Goal: Task Accomplishment & Management: Use online tool/utility

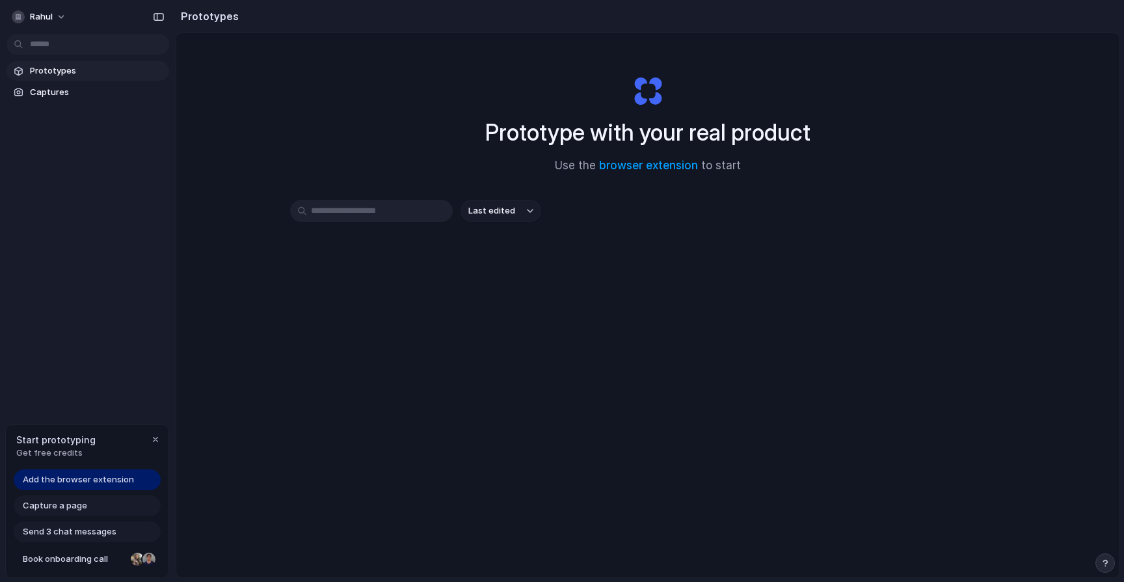
click at [425, 219] on input "text" at bounding box center [371, 211] width 163 height 22
click at [493, 198] on div "Prototype with your real product Use the browser extension to start Last edited" at bounding box center [647, 339] width 943 height 613
click at [493, 212] on span "Last edited" at bounding box center [491, 210] width 47 height 13
click at [625, 237] on div "Last edited Last created Alphabetical" at bounding box center [562, 291] width 1124 height 582
click at [110, 75] on span "Prototypes" at bounding box center [97, 70] width 134 height 13
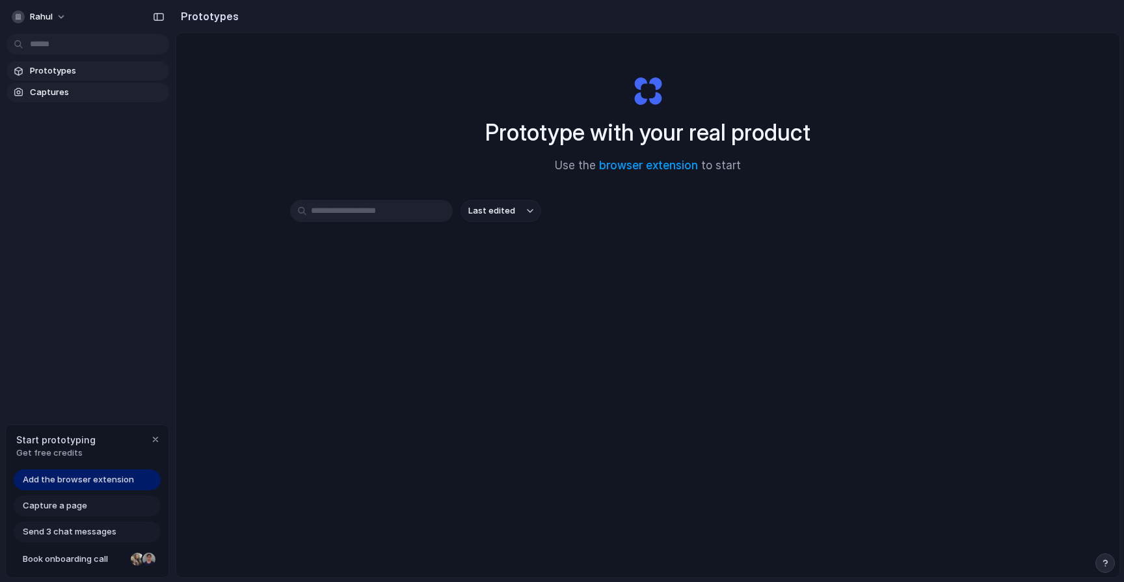
click at [90, 100] on link "Captures" at bounding box center [88, 93] width 163 height 20
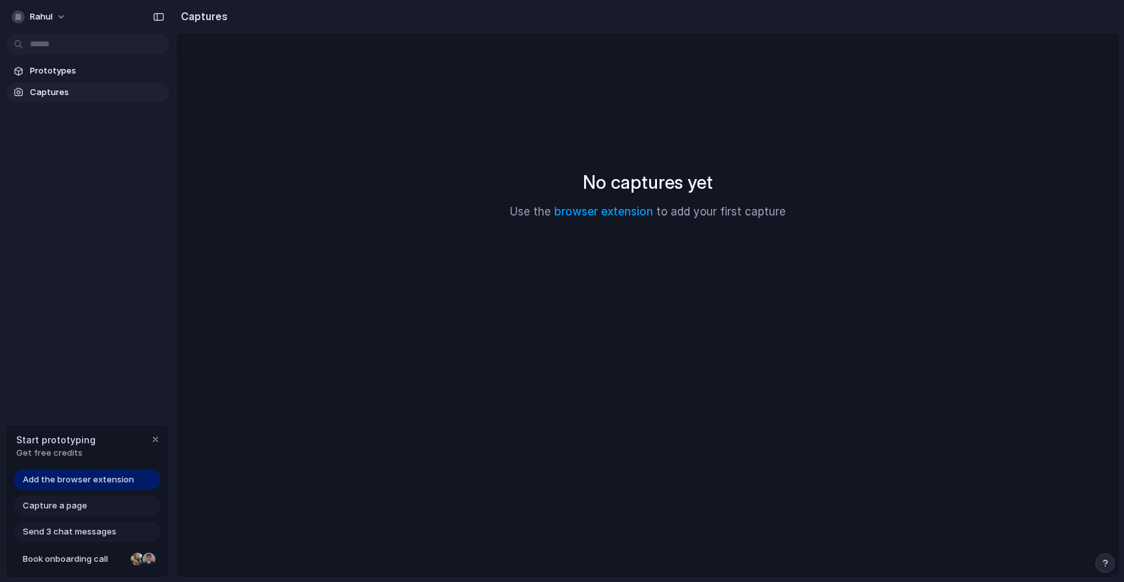
click at [616, 177] on h2 "No captures yet" at bounding box center [648, 182] width 130 height 27
click at [113, 507] on div "Capture a page" at bounding box center [87, 505] width 147 height 21
click at [57, 502] on span "Capture a page" at bounding box center [55, 505] width 64 height 13
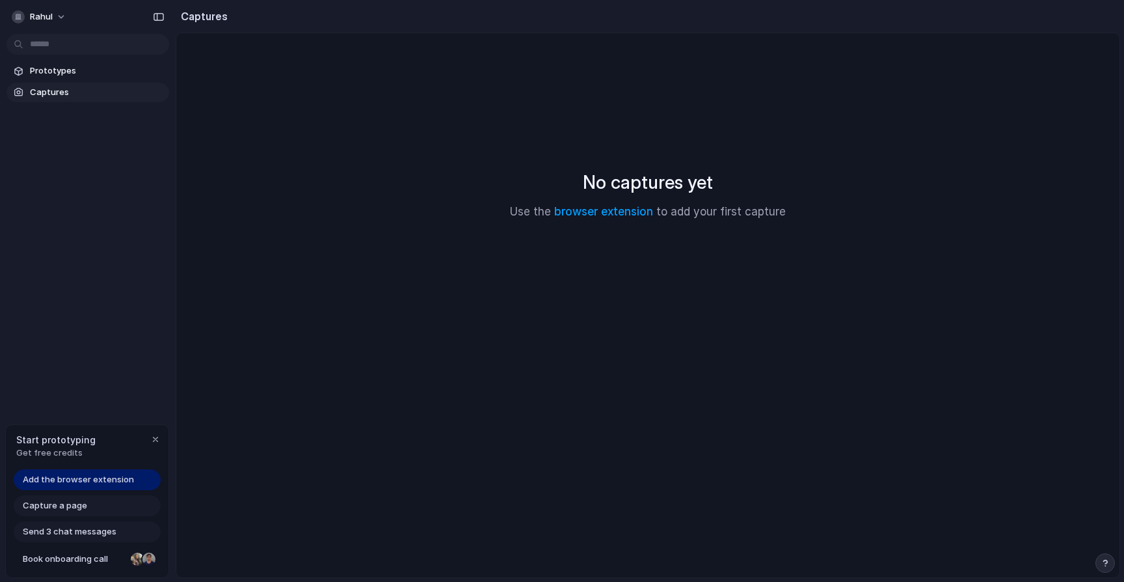
click at [81, 475] on span "Add the browser extension" at bounding box center [78, 479] width 111 height 13
click at [118, 533] on div "Send 3 chat messages" at bounding box center [87, 531] width 147 height 21
click at [103, 479] on span "Add the browser extension" at bounding box center [78, 479] width 111 height 13
click at [566, 313] on div "No captures yet Use the browser extension to add your first capture" at bounding box center [648, 194] width 912 height 291
click at [122, 476] on span "Add the browser extension" at bounding box center [78, 479] width 111 height 13
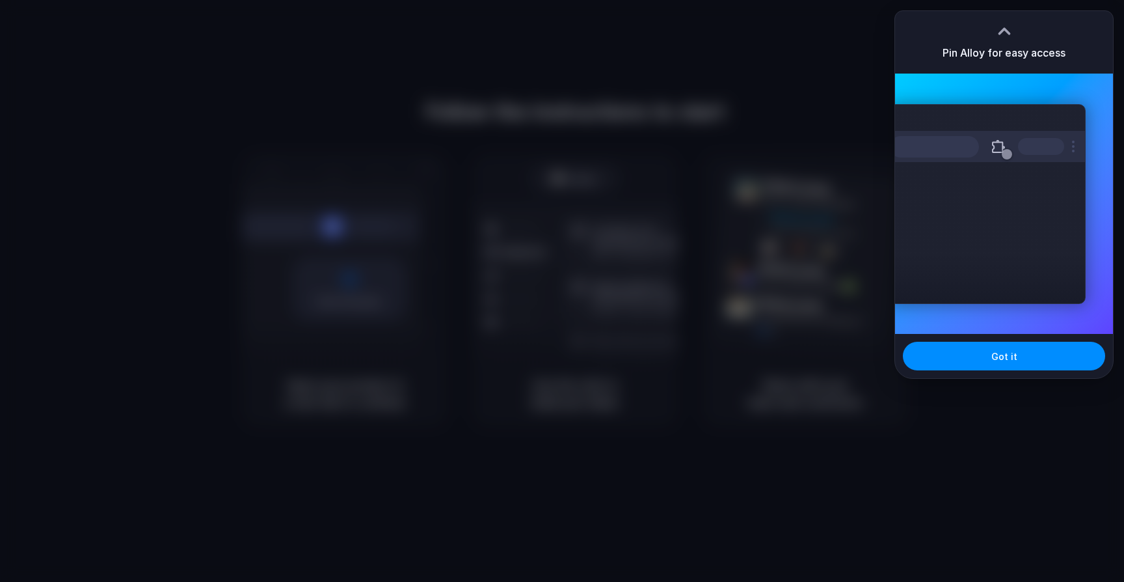
click at [852, 55] on div at bounding box center [562, 291] width 1124 height 582
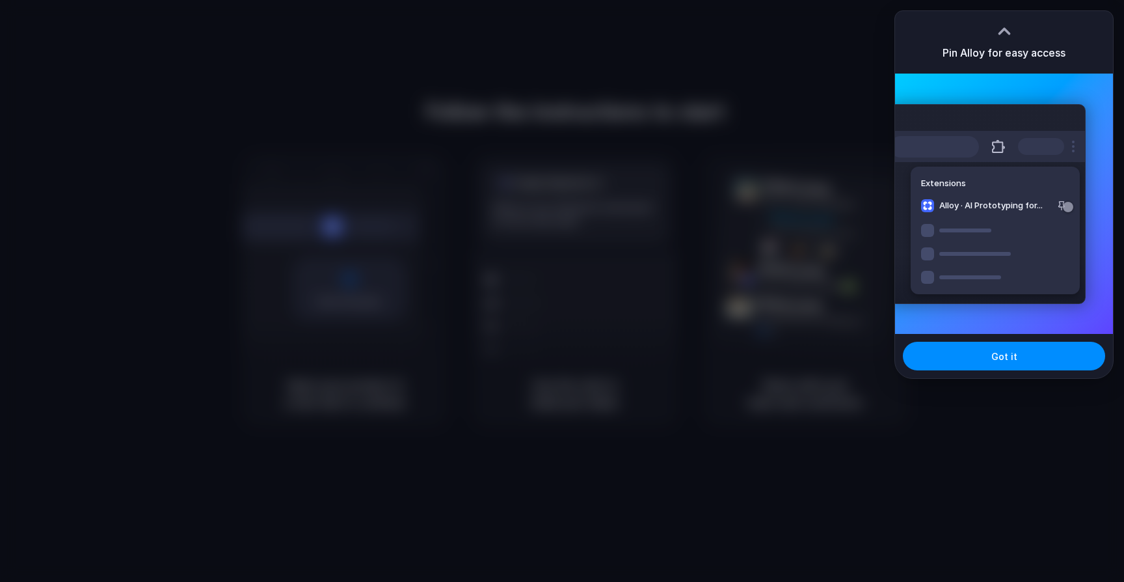
click at [895, 118] on div "Extensions Alloy · AI Prototyping for..." at bounding box center [987, 204] width 196 height 200
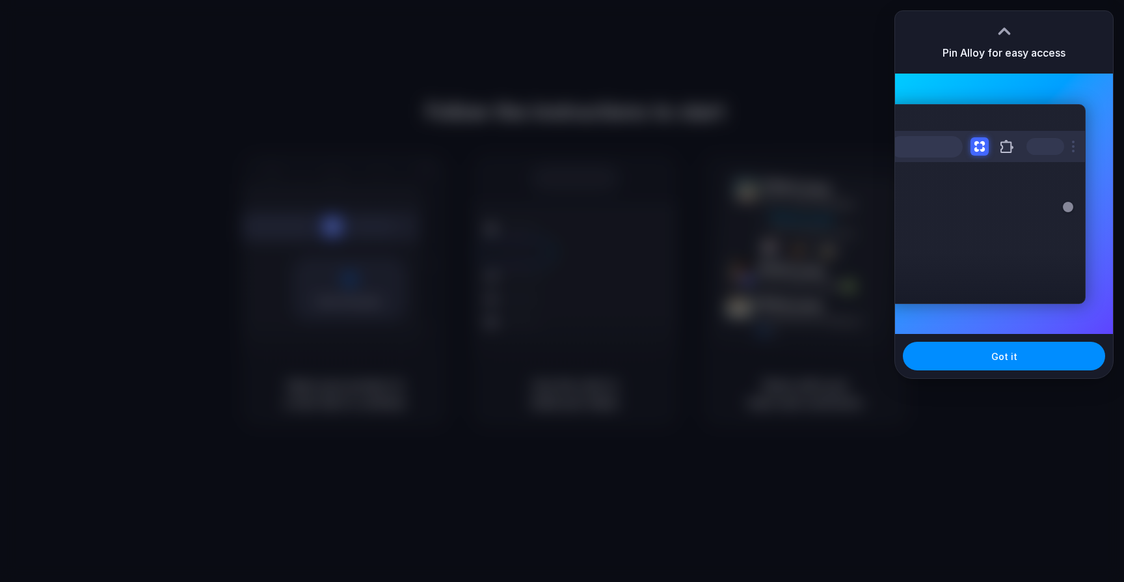
click at [562, 291] on div at bounding box center [562, 291] width 0 height 0
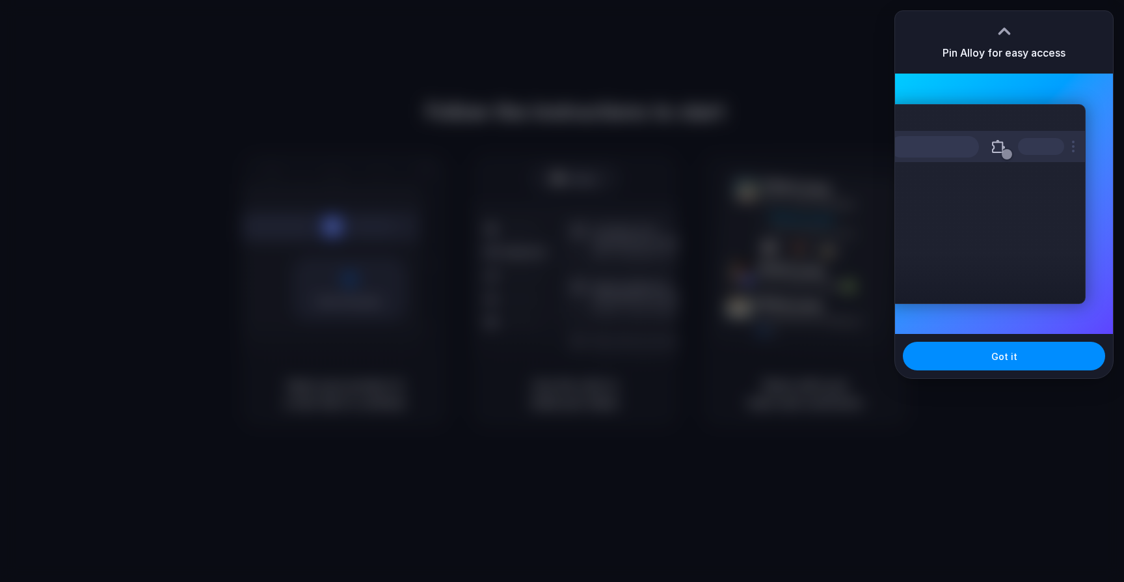
click at [816, 195] on div at bounding box center [562, 291] width 1124 height 582
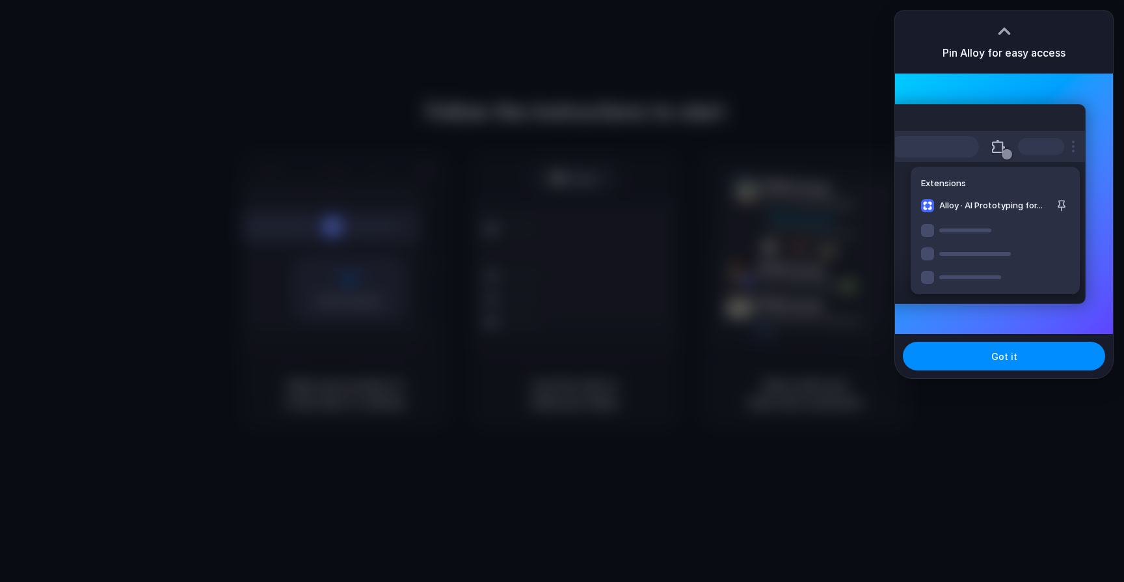
click at [562, 291] on div at bounding box center [562, 291] width 0 height 0
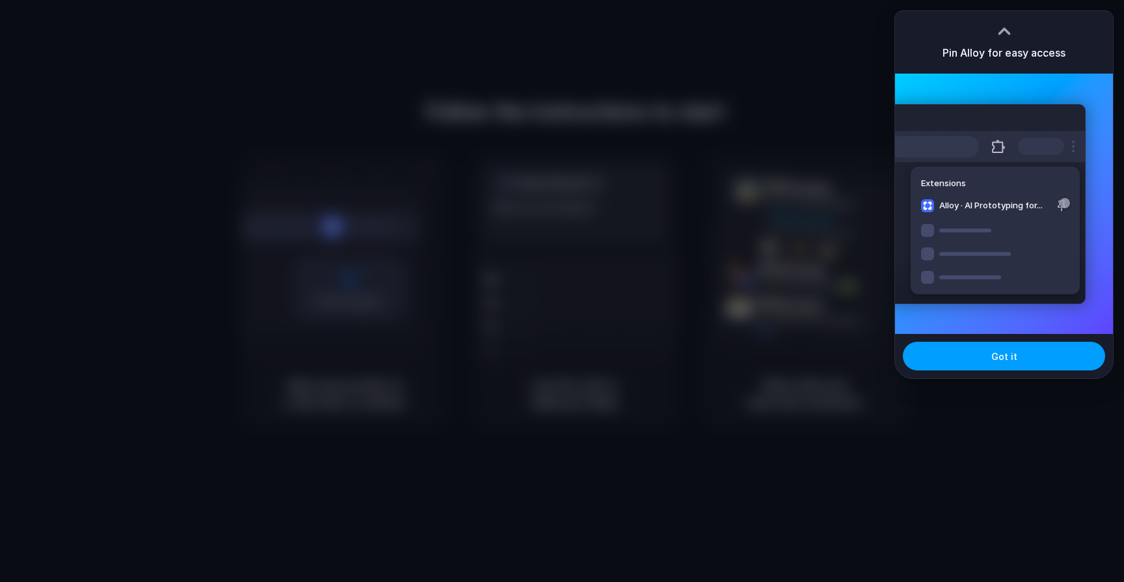
click at [993, 345] on button "Got it" at bounding box center [1004, 356] width 202 height 29
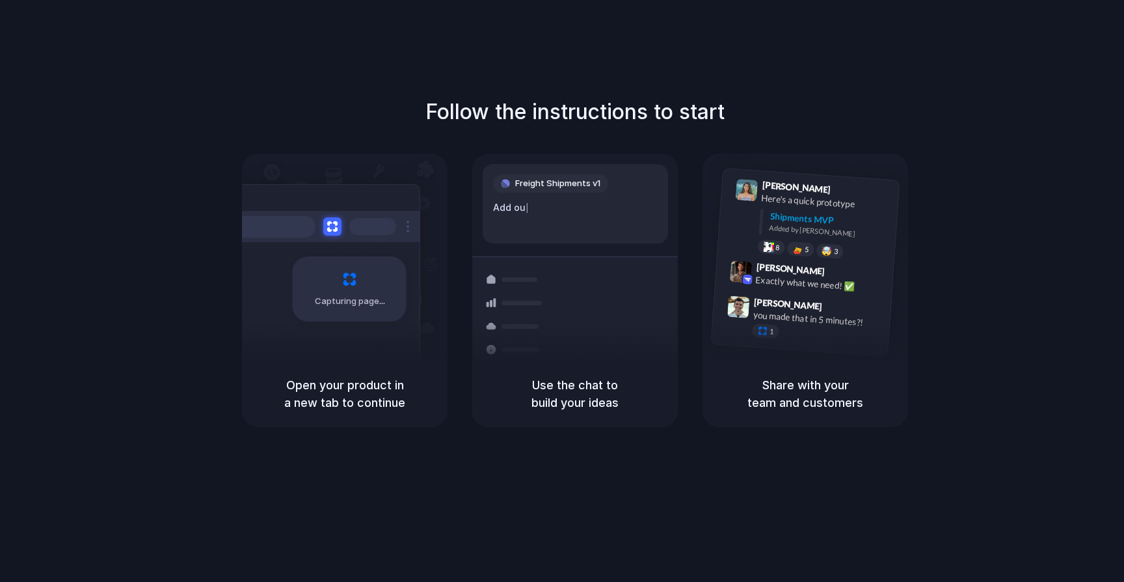
click at [958, 93] on div "Follow the instructions to start Capturing page Open your product in a new tab …" at bounding box center [575, 304] width 1150 height 608
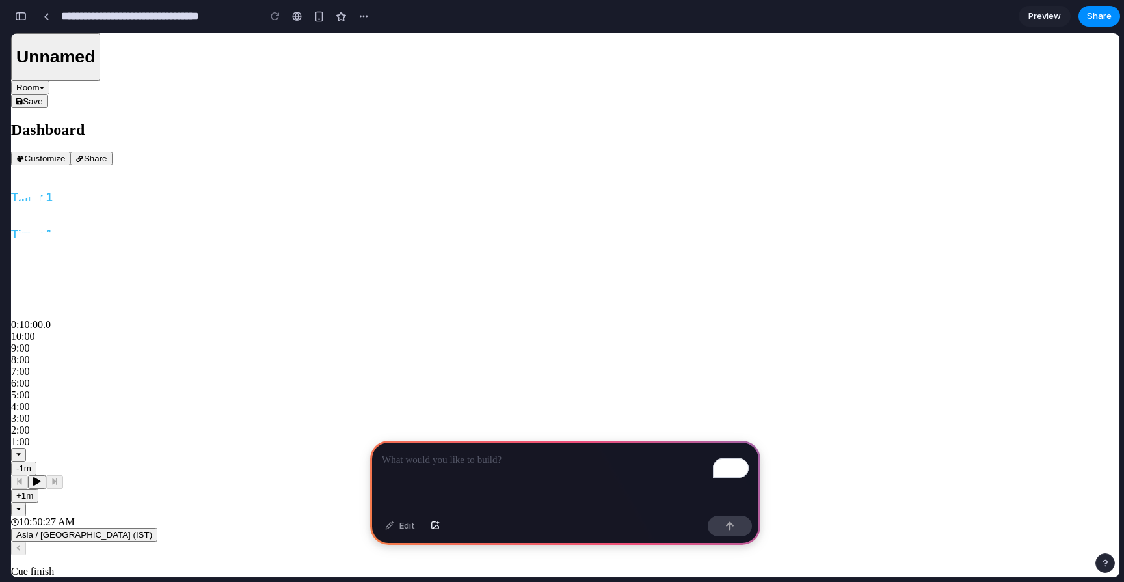
click at [229, 448] on div at bounding box center [565, 448] width 1109 height 0
click at [562, 466] on p "To enrich screen reader interactions, please activate Accessibility in Grammarl…" at bounding box center [565, 460] width 367 height 16
drag, startPoint x: 335, startPoint y: 561, endPoint x: 411, endPoint y: 560, distance: 76.1
drag, startPoint x: 335, startPoint y: 565, endPoint x: 481, endPoint y: 558, distance: 146.6
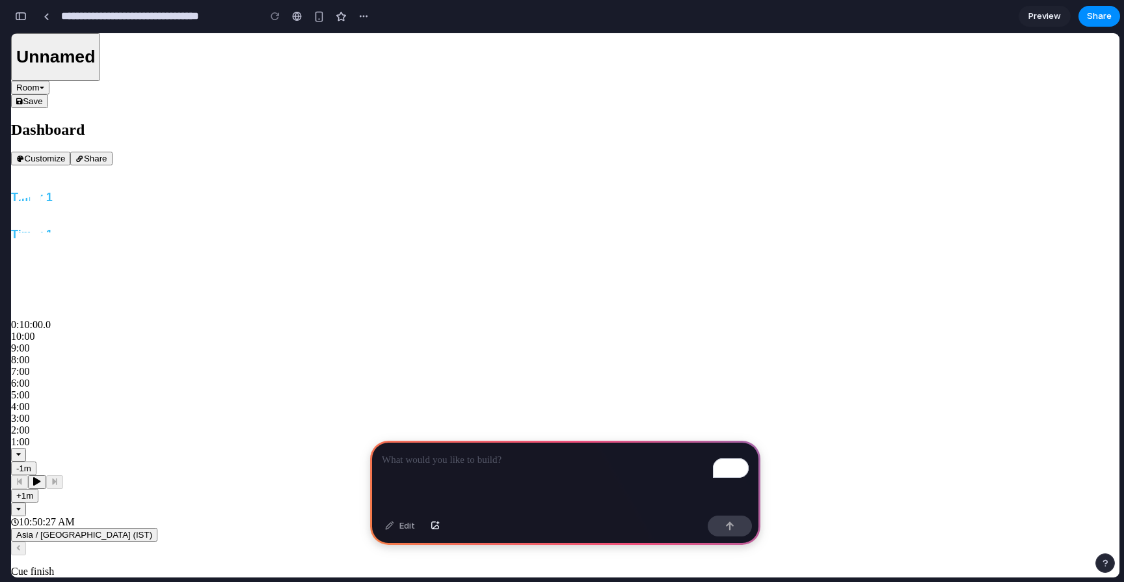
click at [524, 481] on div "To enrich screen reader interactions, please activate Accessibility in Grammarl…" at bounding box center [565, 475] width 390 height 70
click at [1053, 16] on span "Preview" at bounding box center [1045, 16] width 33 height 13
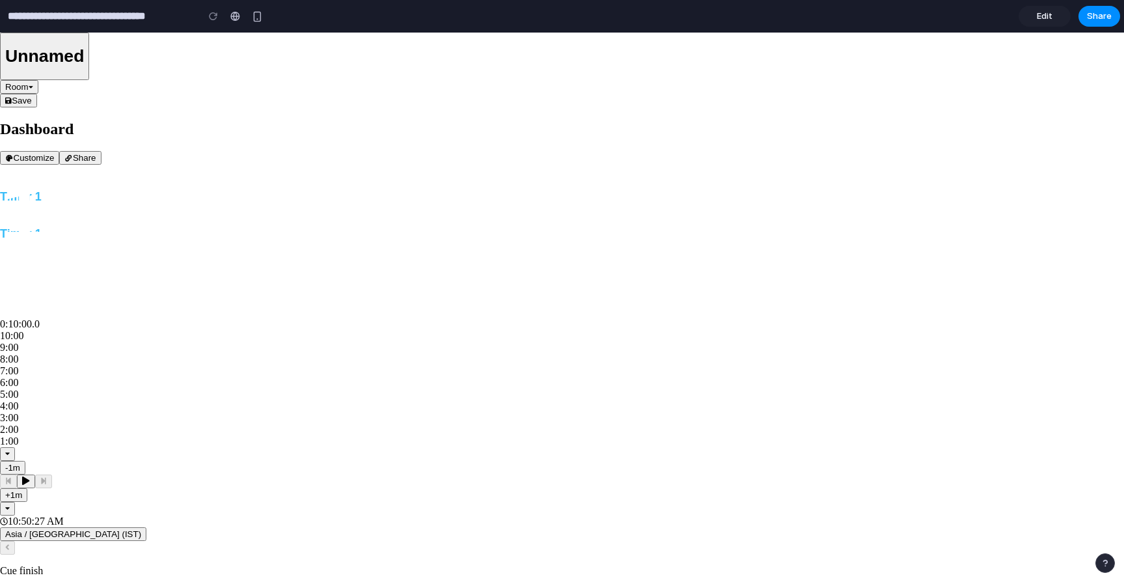
click at [1047, 19] on span "Edit" at bounding box center [1045, 16] width 16 height 13
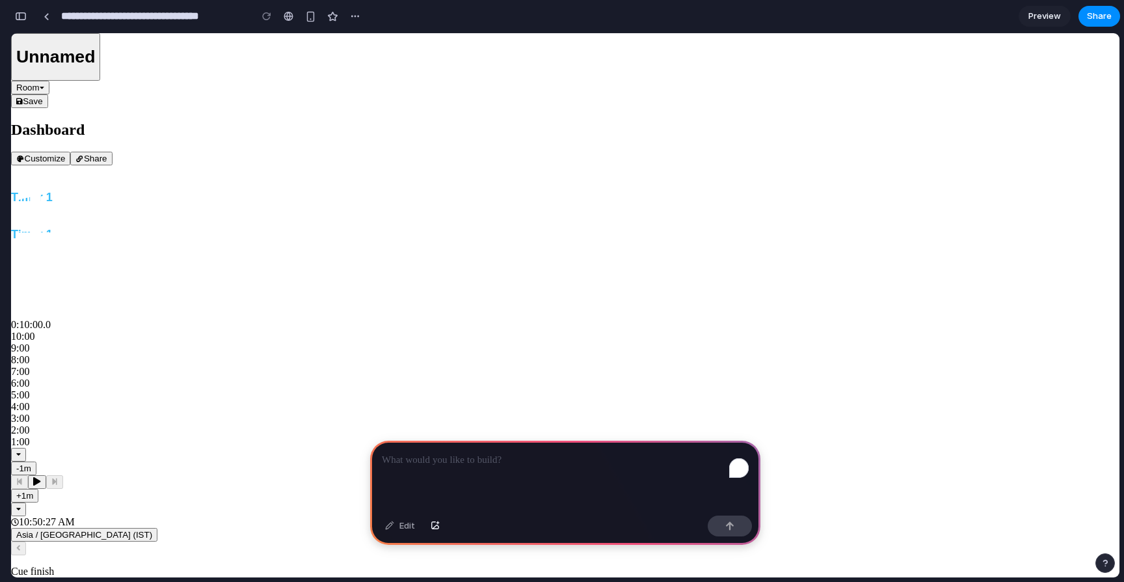
click at [1047, 18] on span "Preview" at bounding box center [1045, 16] width 33 height 13
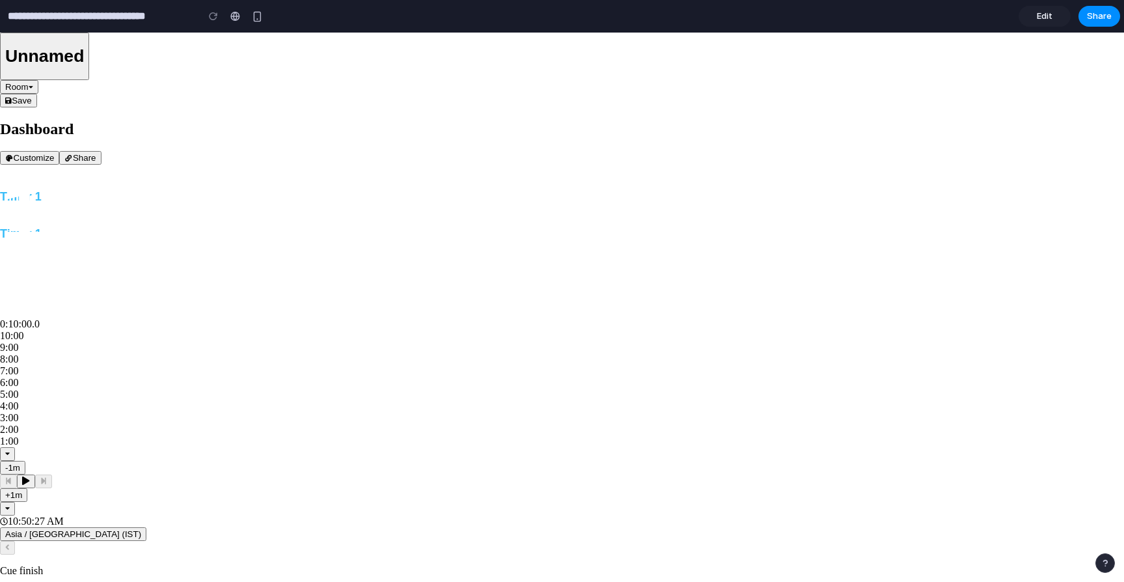
click at [1047, 18] on span "Edit" at bounding box center [1045, 16] width 16 height 13
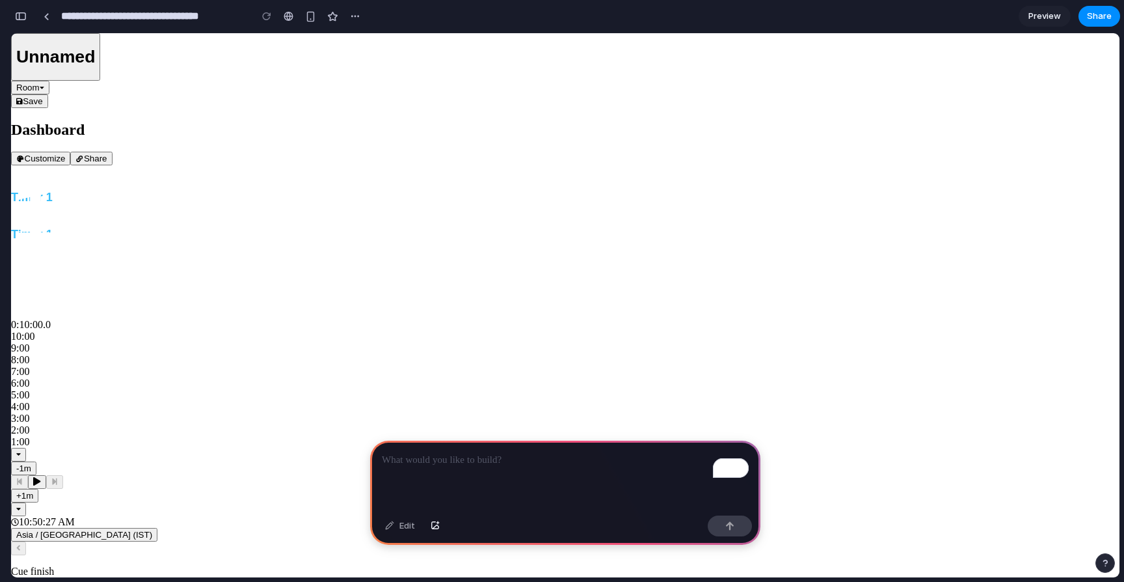
drag, startPoint x: 870, startPoint y: 133, endPoint x: 870, endPoint y: 155, distance: 21.5
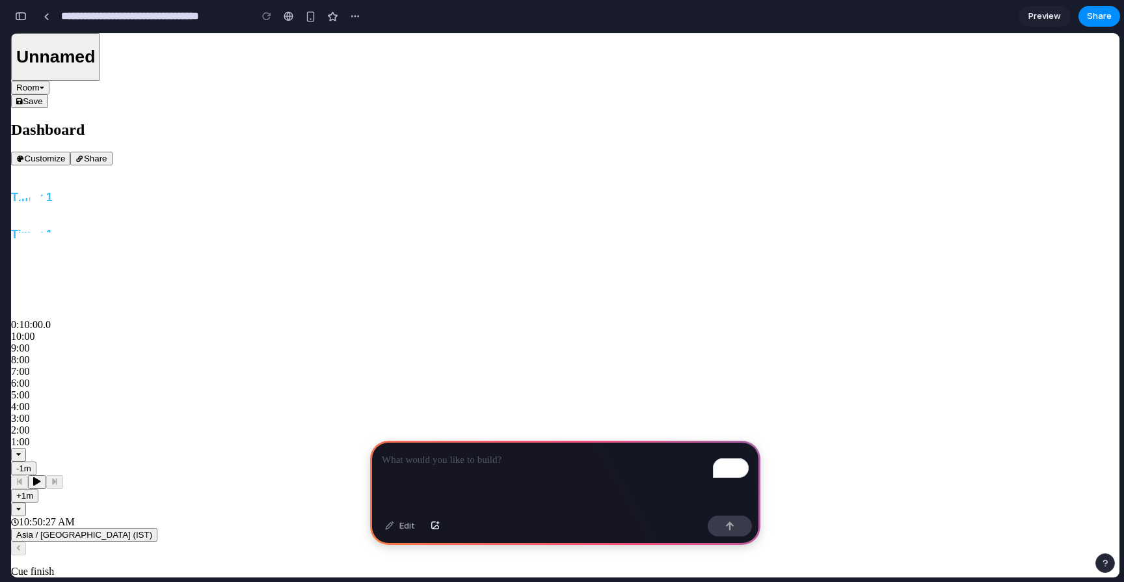
drag, startPoint x: 852, startPoint y: 247, endPoint x: 841, endPoint y: 271, distance: 26.5
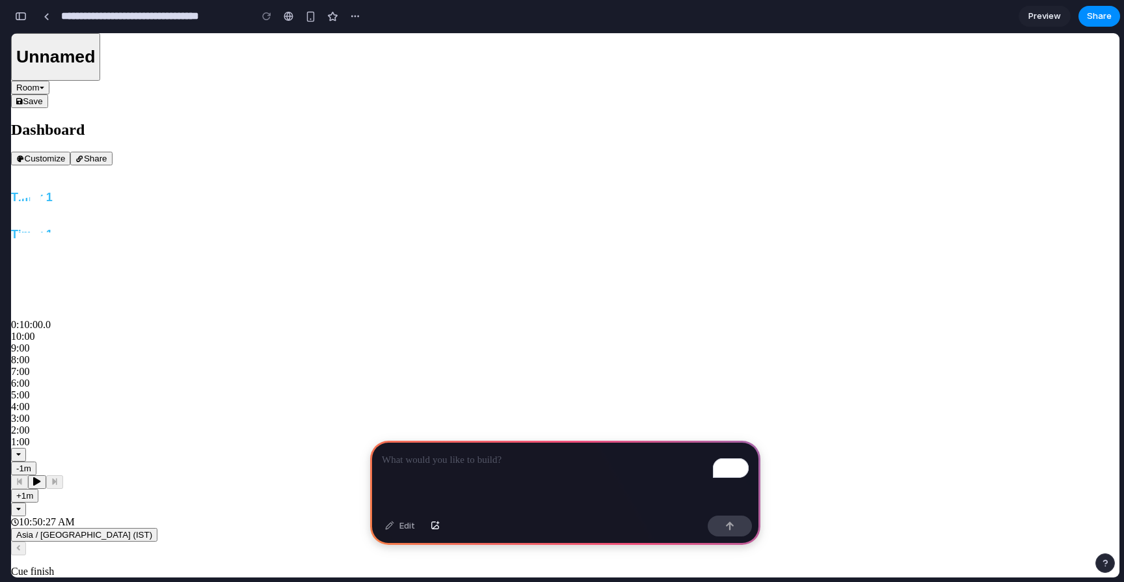
click at [636, 458] on p "To enrich screen reader interactions, please activate Accessibility in Grammarl…" at bounding box center [565, 460] width 367 height 16
click at [536, 473] on div "To enrich screen reader interactions, please activate Accessibility in Grammarl…" at bounding box center [565, 475] width 390 height 70
drag, startPoint x: 336, startPoint y: 562, endPoint x: 509, endPoint y: 548, distance: 173.6
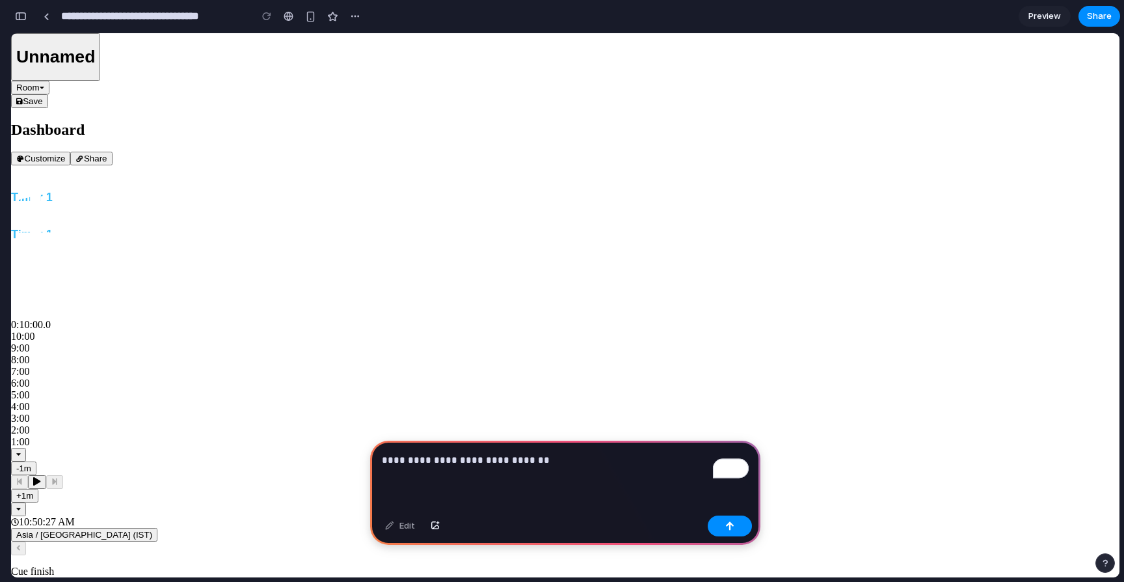
click at [550, 459] on p "**********" at bounding box center [565, 460] width 367 height 16
click at [742, 523] on button "button" at bounding box center [730, 525] width 44 height 21
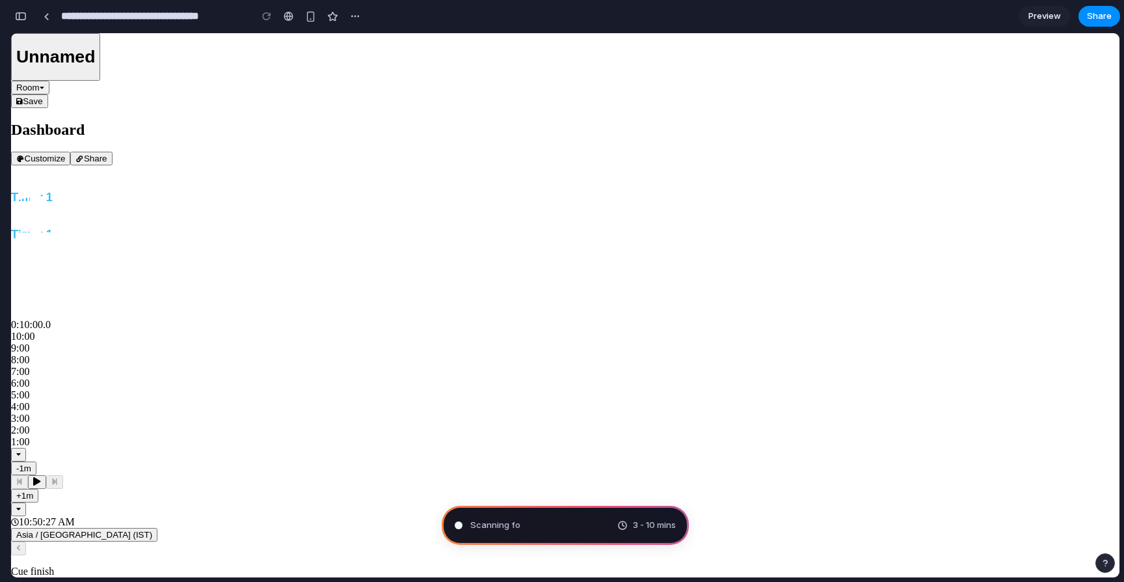
type input "**********"
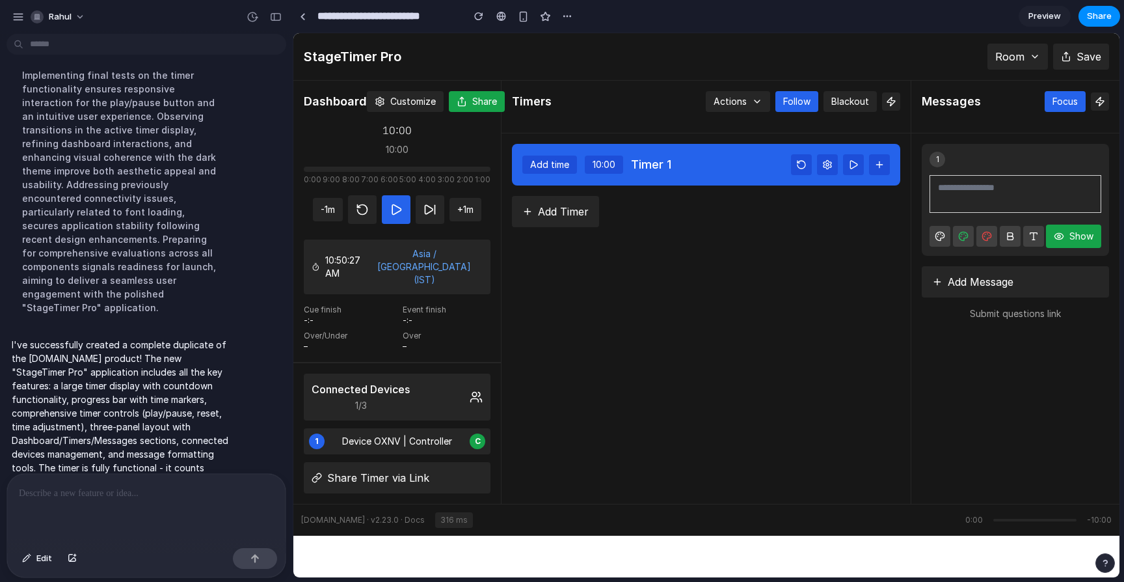
scroll to position [137, 0]
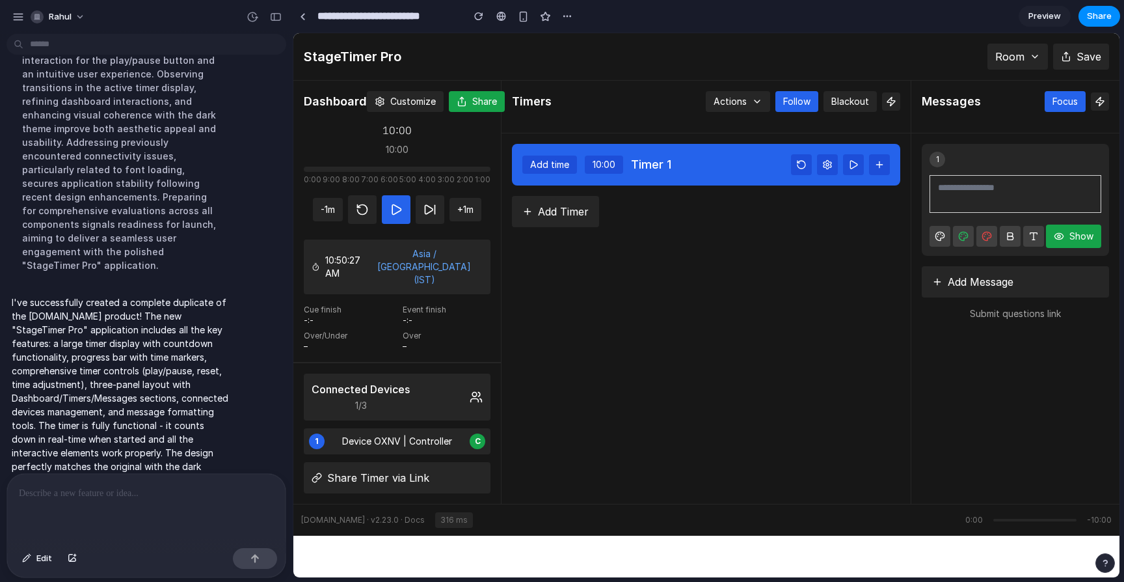
click at [718, 308] on div "Timers Actions Follow Blackout Add time 10:00 Timer 1 Add Timer" at bounding box center [707, 292] width 410 height 423
click at [479, 101] on button "Share" at bounding box center [477, 101] width 56 height 21
click at [385, 109] on button "Customize" at bounding box center [405, 101] width 77 height 21
click at [332, 101] on h2 "Dashboard" at bounding box center [335, 101] width 63 height 18
click at [576, 535] on html "StageTimer Pro Room Save Dashboard Customize Share 10:00 10:00 0:00 9:00 8:00 7…" at bounding box center [706, 284] width 826 height 502
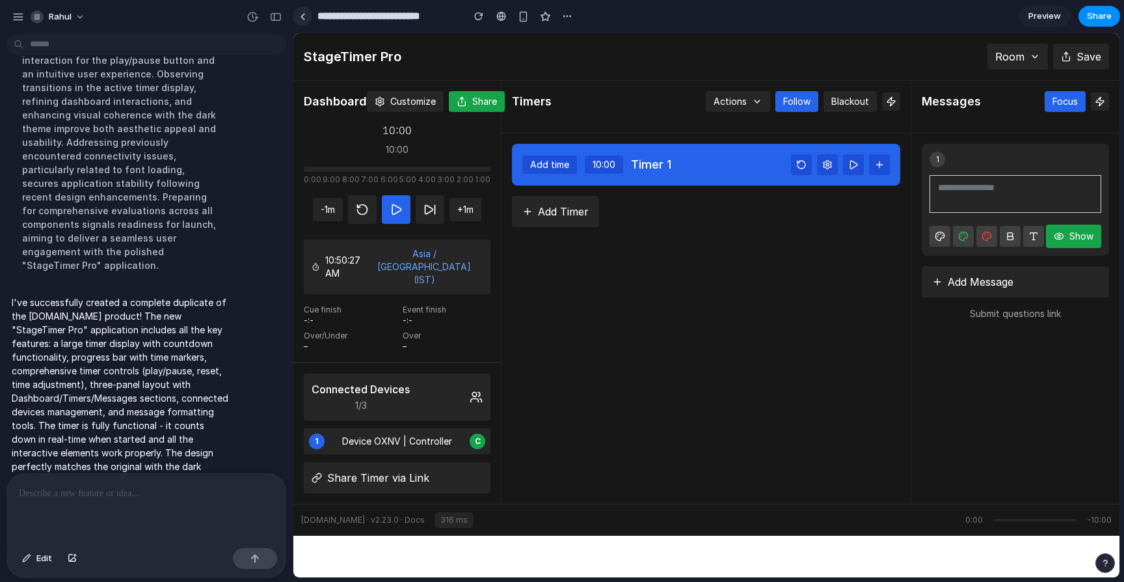
click at [301, 14] on div at bounding box center [303, 16] width 6 height 7
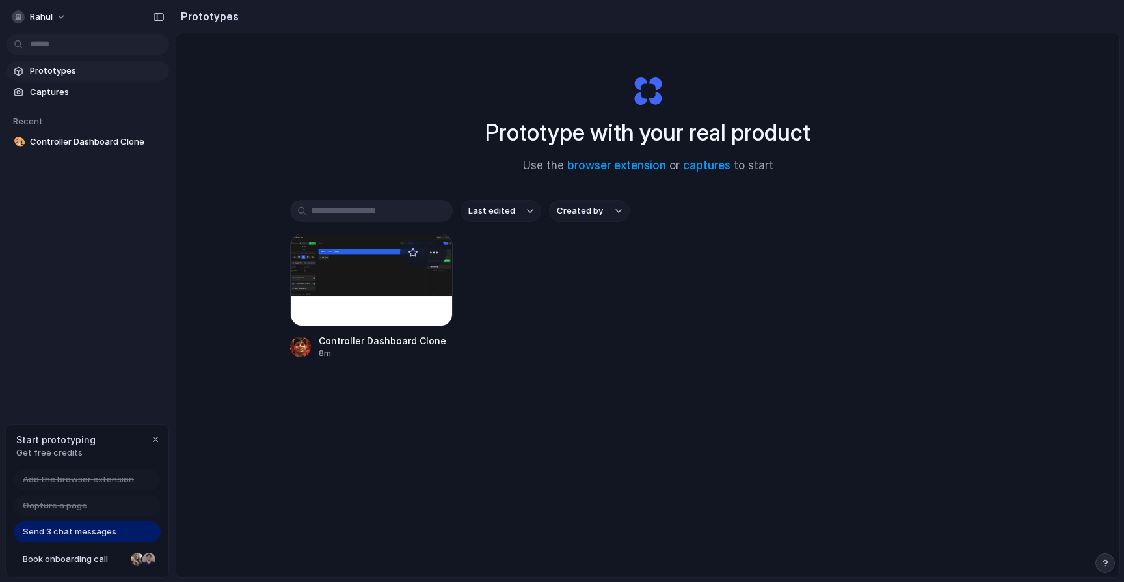
click at [352, 283] on div at bounding box center [371, 280] width 163 height 92
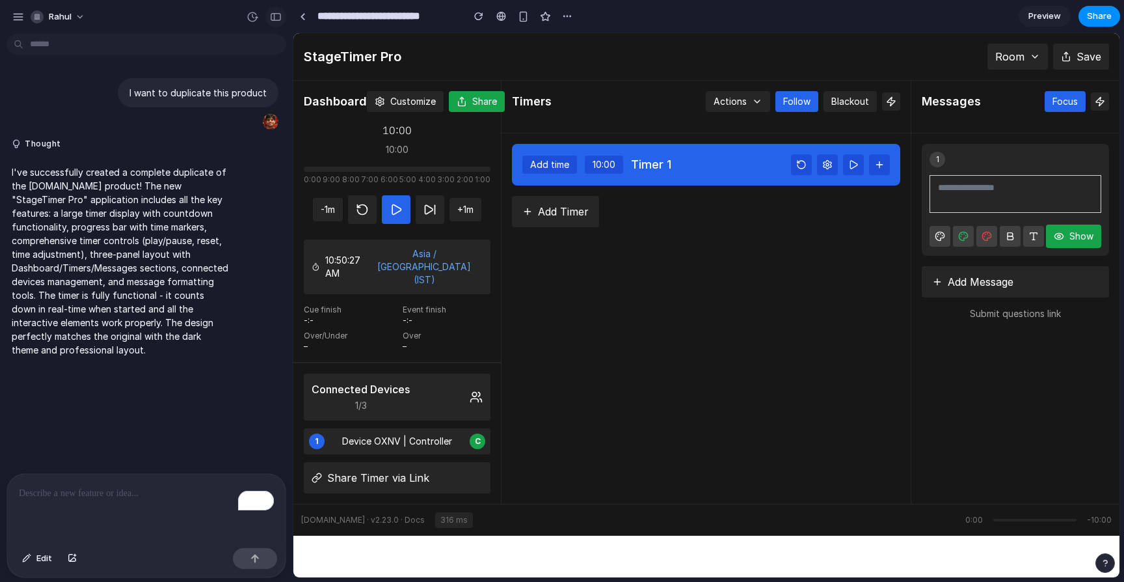
click at [273, 12] on div "button" at bounding box center [276, 16] width 12 height 9
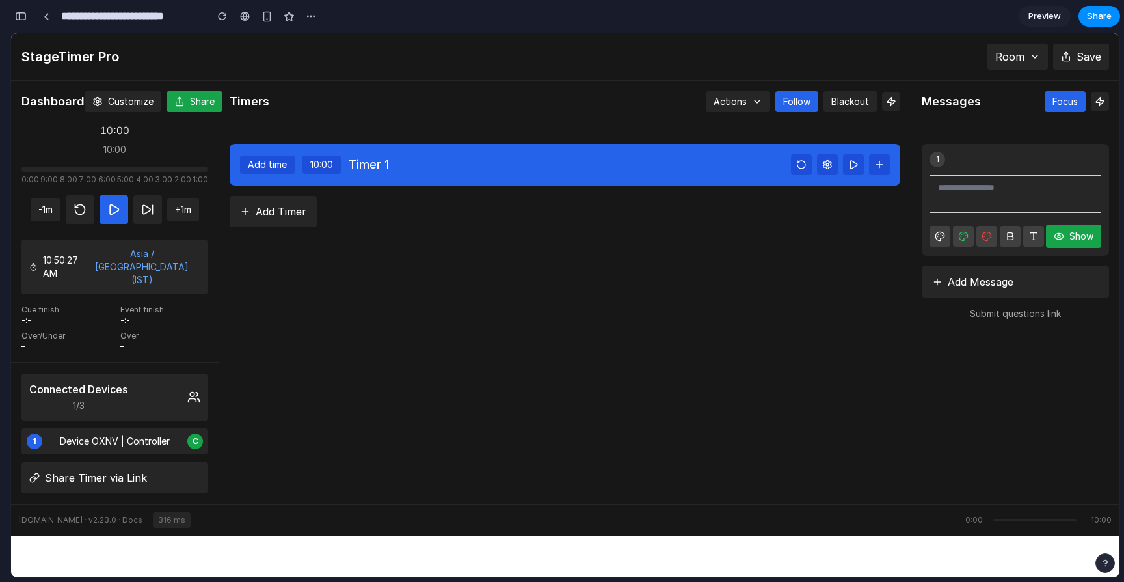
click at [401, 533] on html "StageTimer Pro Room Save Dashboard Customize Share 10:00 10:00 0:00 9:00 8:00 7…" at bounding box center [565, 284] width 1109 height 502
click at [396, 512] on div "stagetimer.io · v2.23.0 · Docs 316 ms 0:00 -10:00" at bounding box center [565, 520] width 1093 height 16
click at [1066, 55] on icon at bounding box center [1066, 55] width 0 height 6
click at [1079, 53] on span "Save" at bounding box center [1089, 57] width 25 height 16
click at [1027, 60] on button "Room" at bounding box center [1018, 57] width 61 height 26
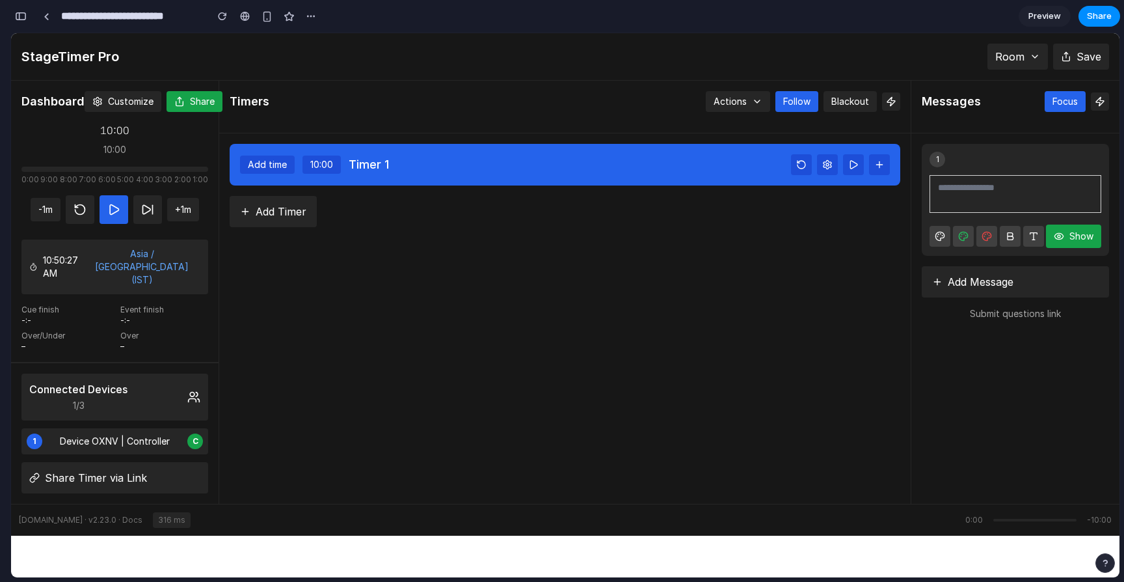
click at [1042, 20] on span "Preview" at bounding box center [1045, 16] width 33 height 13
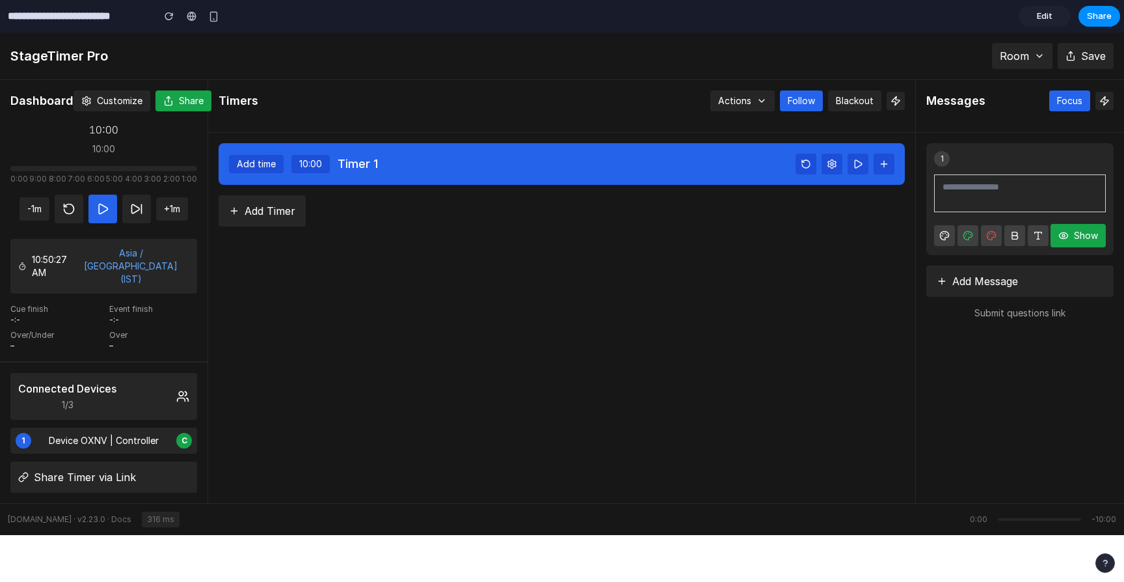
click at [1041, 20] on span "Edit" at bounding box center [1045, 16] width 16 height 13
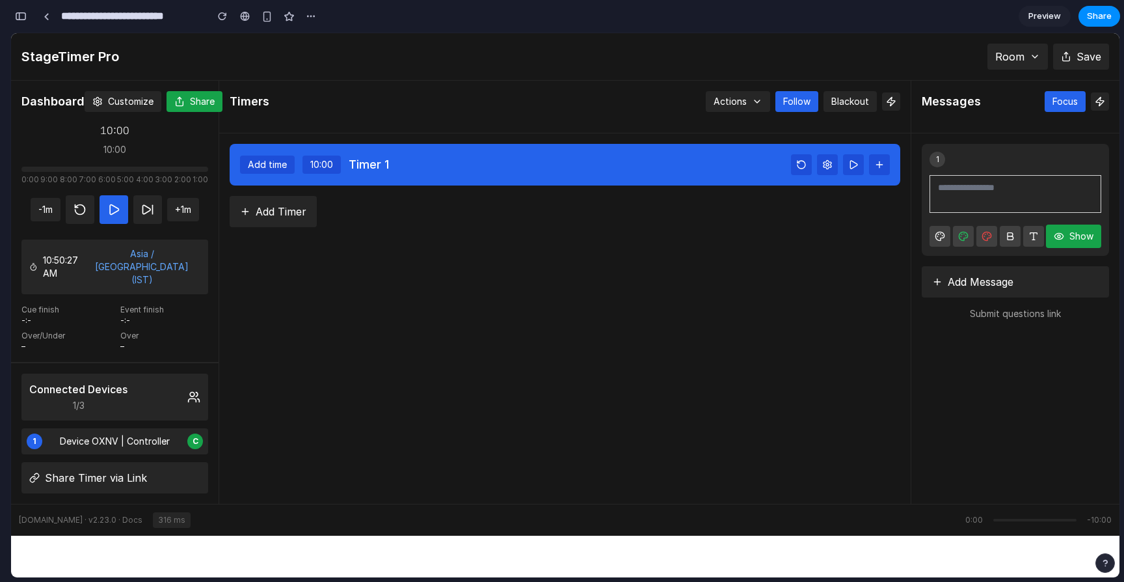
scroll to position [170, 0]
click at [267, 11] on div "button" at bounding box center [267, 16] width 11 height 11
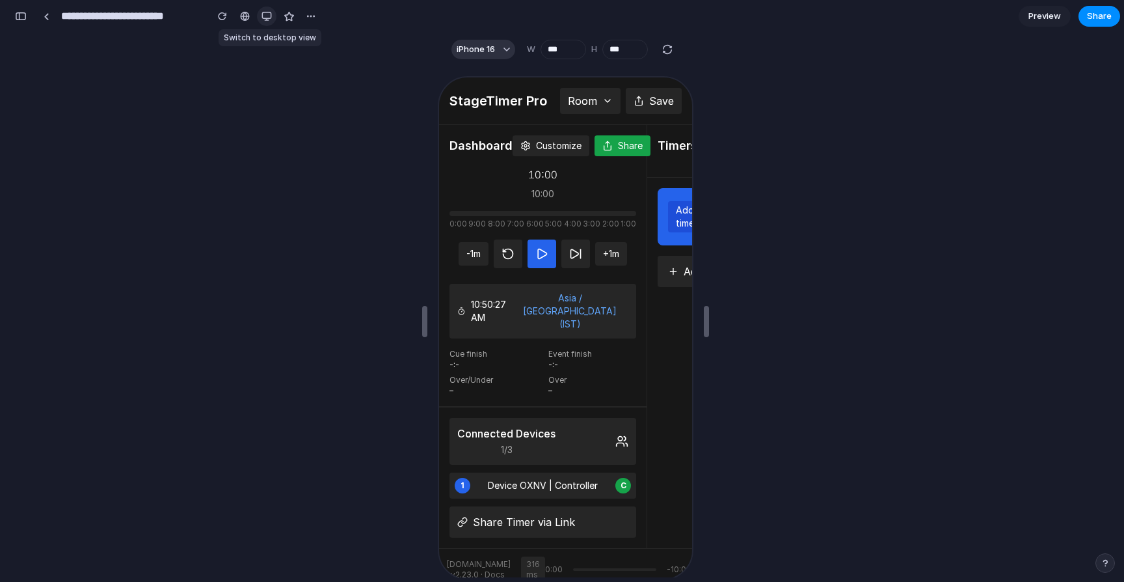
click at [267, 12] on div "button" at bounding box center [267, 16] width 10 height 10
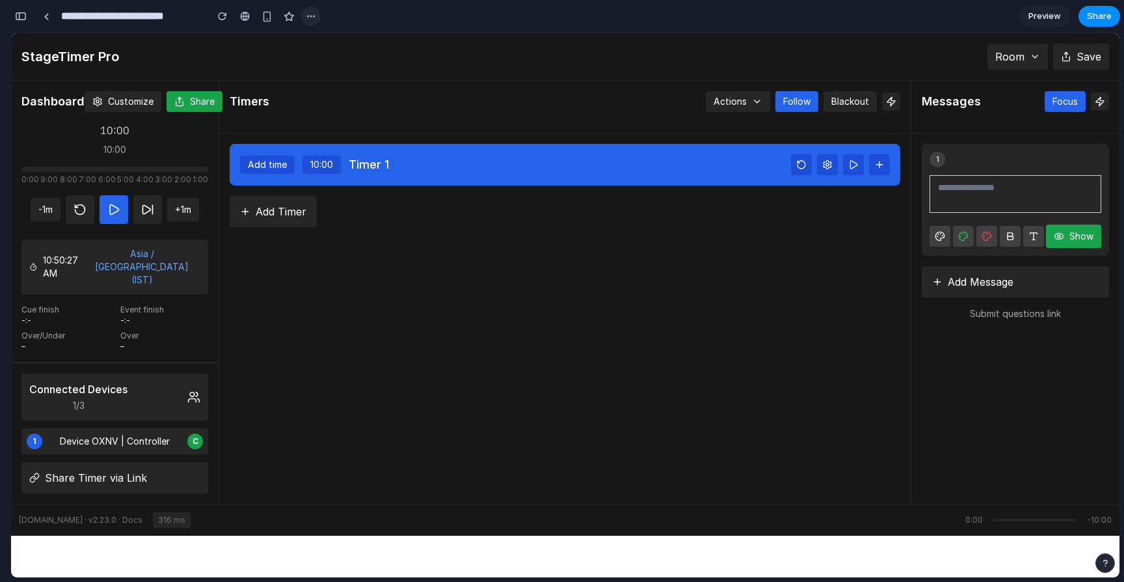
click at [307, 12] on div "button" at bounding box center [311, 16] width 10 height 10
click at [290, 17] on div "Duplicate Delete" at bounding box center [562, 291] width 1124 height 582
click at [245, 14] on div at bounding box center [245, 16] width 10 height 10
click at [116, 129] on div "10:00" at bounding box center [114, 130] width 187 height 16
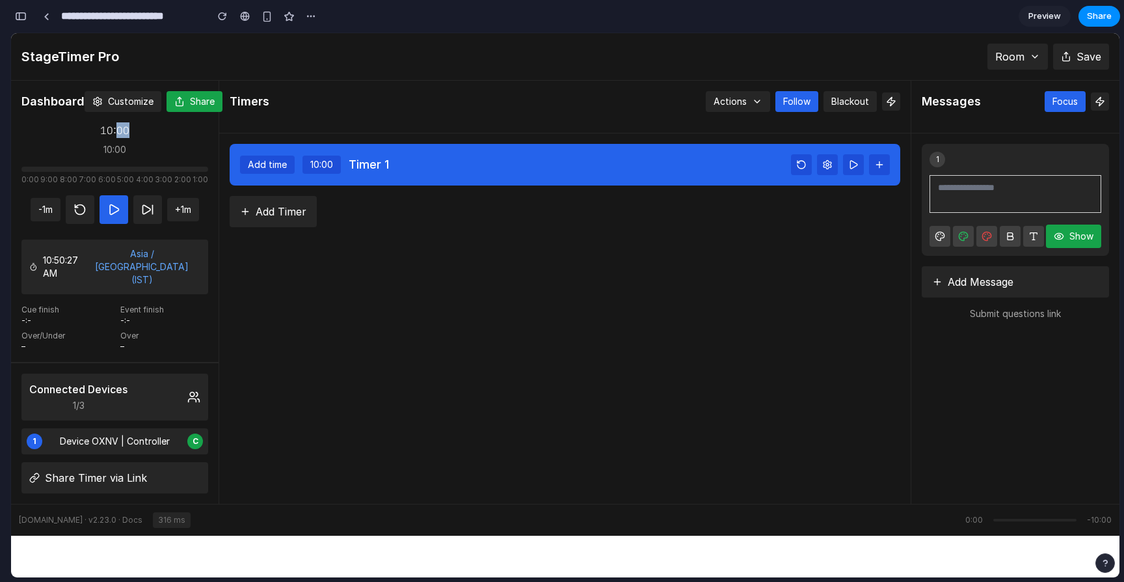
click at [116, 129] on div "10:00" at bounding box center [114, 130] width 187 height 16
click at [297, 160] on div "Add time 10:00 Timer 1" at bounding box center [314, 164] width 149 height 18
click at [329, 164] on button "10:00" at bounding box center [322, 164] width 38 height 18
click at [815, 167] on div at bounding box center [840, 164] width 99 height 21
click at [806, 167] on button at bounding box center [801, 164] width 21 height 21
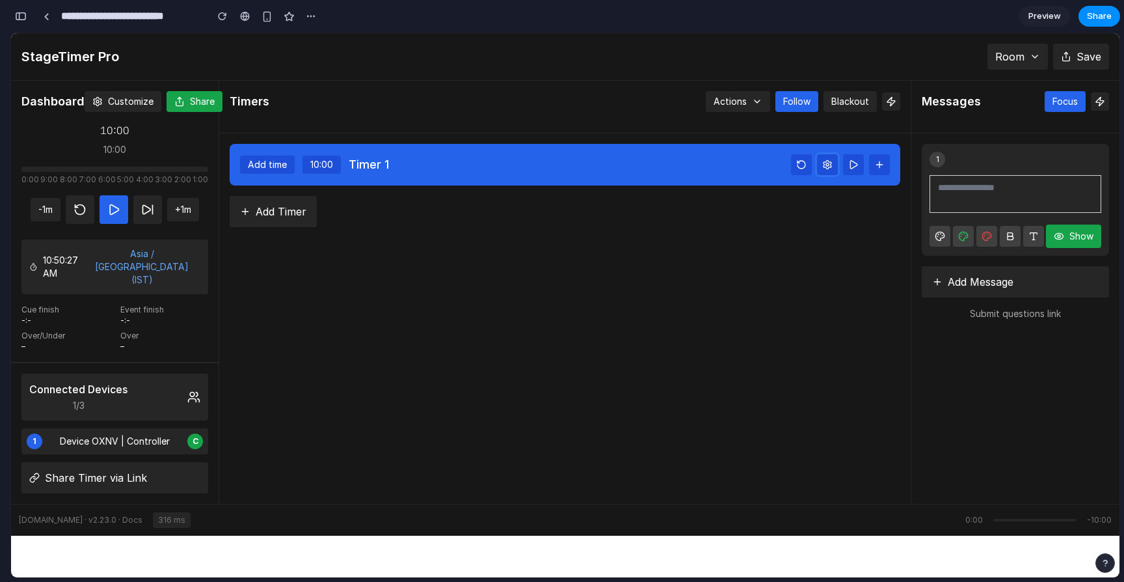
click at [822, 159] on icon at bounding box center [827, 164] width 10 height 10
click at [837, 159] on button at bounding box center [827, 164] width 21 height 21
click at [850, 161] on icon at bounding box center [853, 165] width 7 height 8
click at [870, 160] on button at bounding box center [879, 164] width 21 height 21
click at [195, 428] on div "1 Device OXNV | Controller C" at bounding box center [114, 441] width 187 height 26
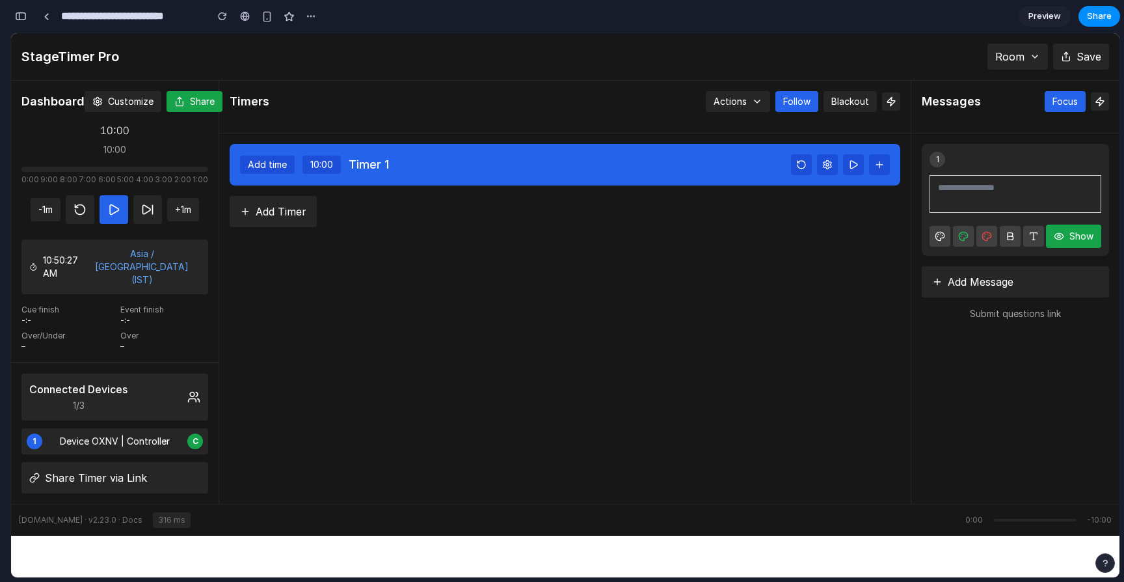
click at [195, 433] on span "C" at bounding box center [195, 441] width 16 height 16
click at [137, 435] on span "Device OXNV | Controller" at bounding box center [115, 441] width 110 height 13
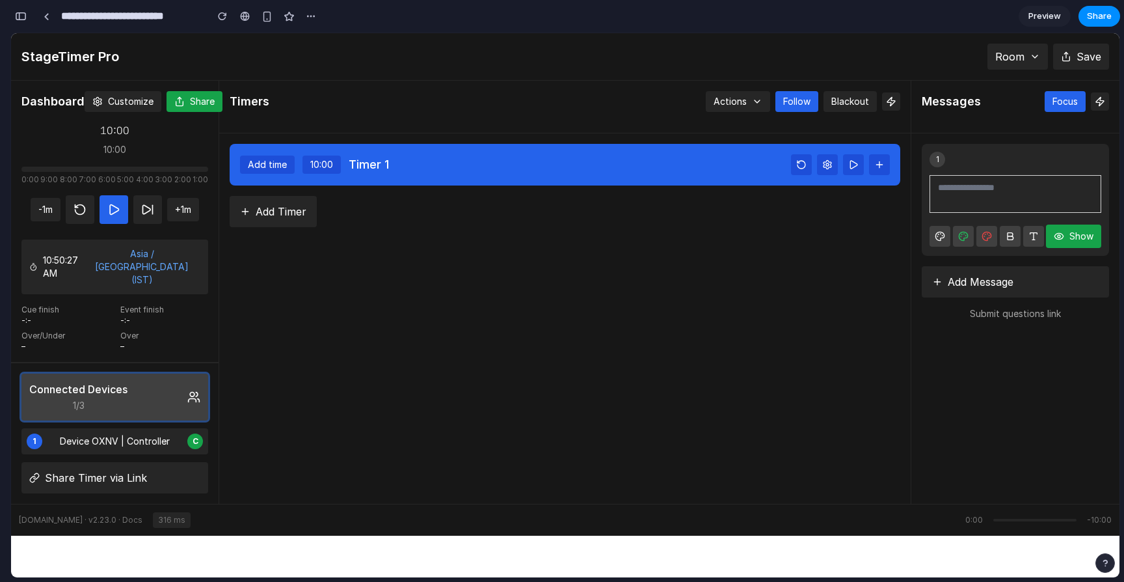
click at [126, 381] on h3 "Connected Devices" at bounding box center [78, 389] width 98 height 16
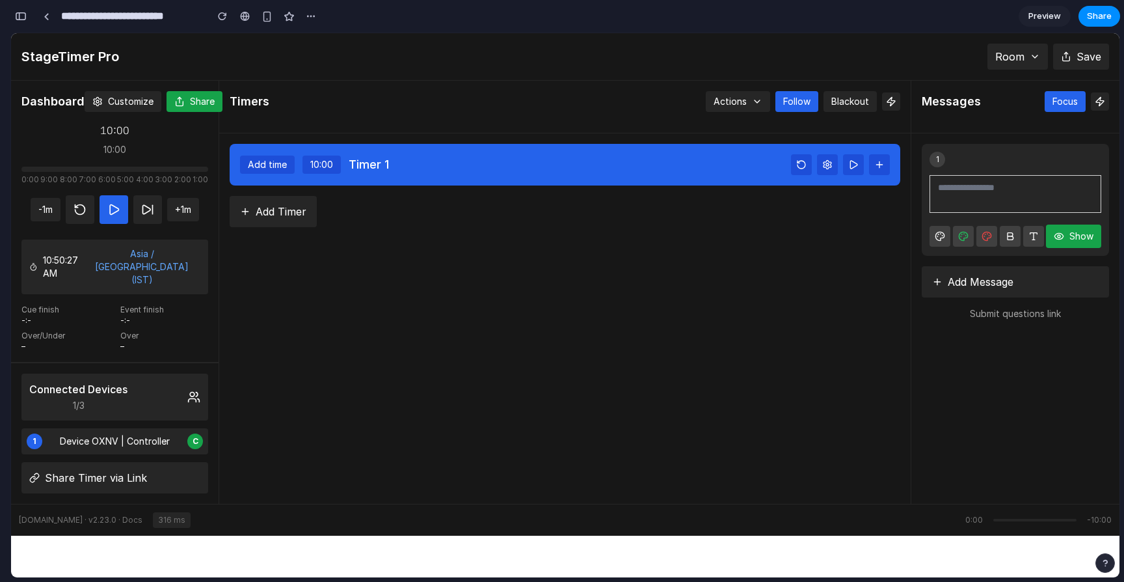
click at [211, 377] on div "Connected Devices 1/3 1 Device OXNV | Controller C Share Timer via Link" at bounding box center [115, 432] width 208 height 141
click at [453, 532] on html "StageTimer Pro Room Save Dashboard Customize Share 10:00 10:00 0:00 9:00 8:00 7…" at bounding box center [565, 284] width 1109 height 502
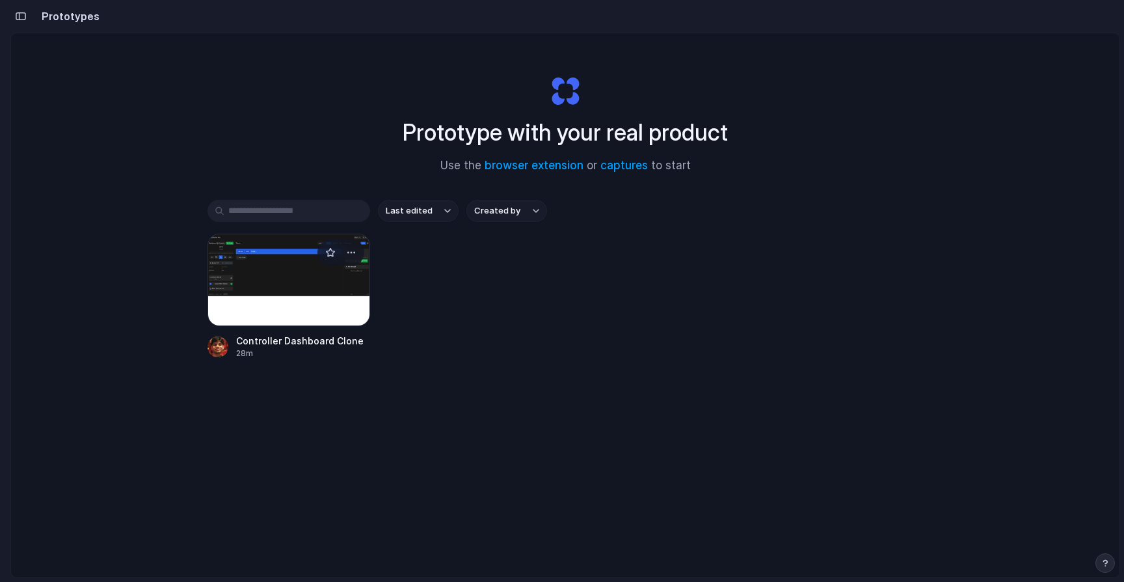
click at [276, 271] on div at bounding box center [289, 280] width 163 height 92
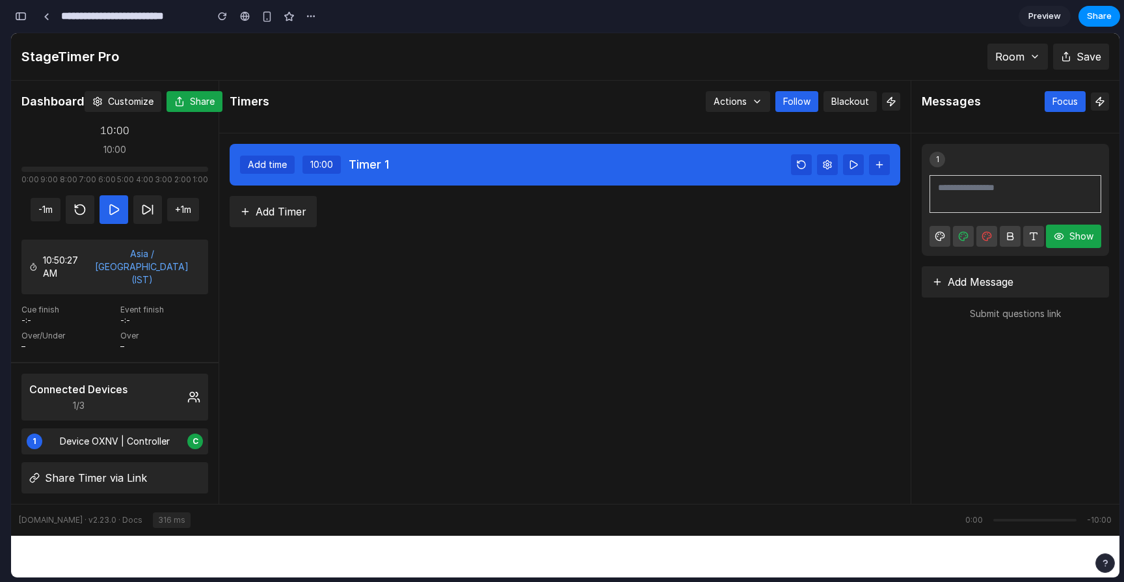
click at [336, 535] on html "StageTimer Pro Room Save Dashboard Customize Share 10:00 10:00 0:00 9:00 8:00 7…" at bounding box center [565, 284] width 1109 height 502
click at [748, 260] on div "Timers Actions Follow Blackout Add time 10:00 Timer 1 Add Timer" at bounding box center [565, 292] width 692 height 423
click at [760, 98] on icon at bounding box center [757, 101] width 10 height 10
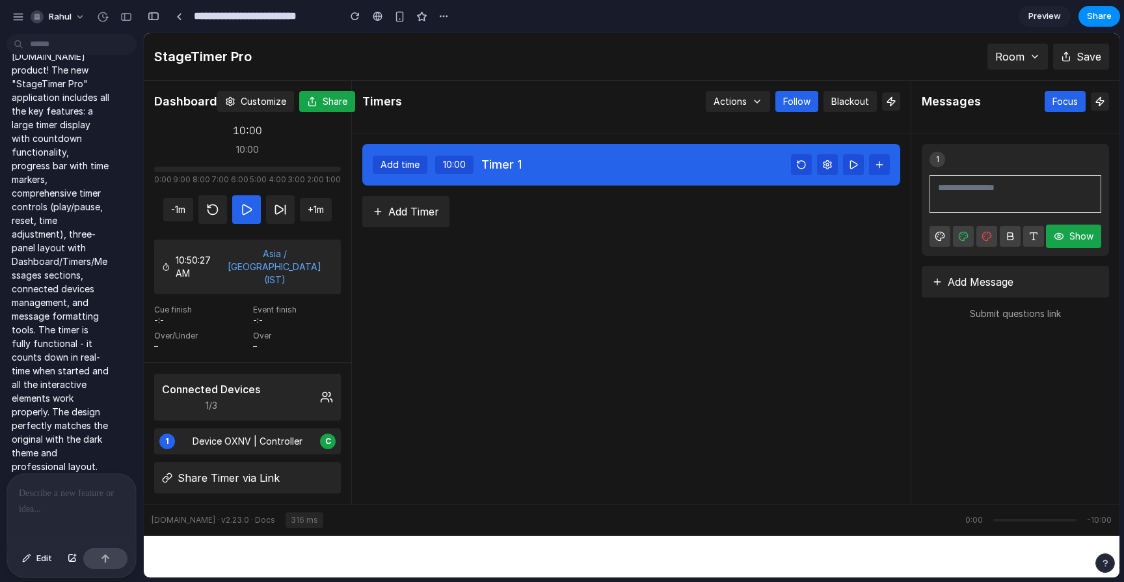
click at [152, 16] on div "button" at bounding box center [154, 16] width 12 height 9
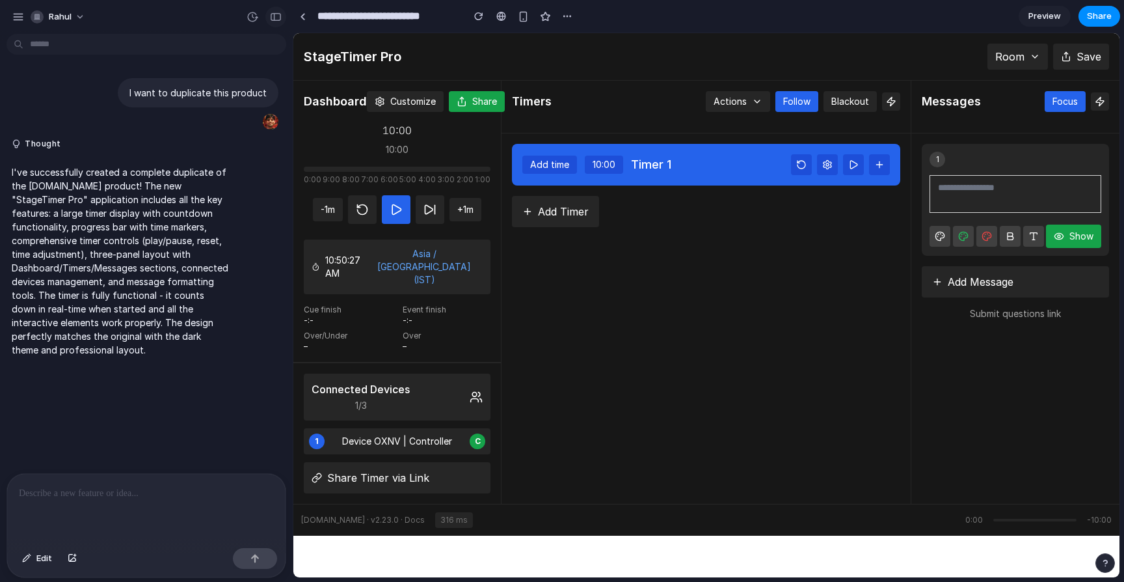
click at [271, 16] on div "button" at bounding box center [276, 16] width 12 height 9
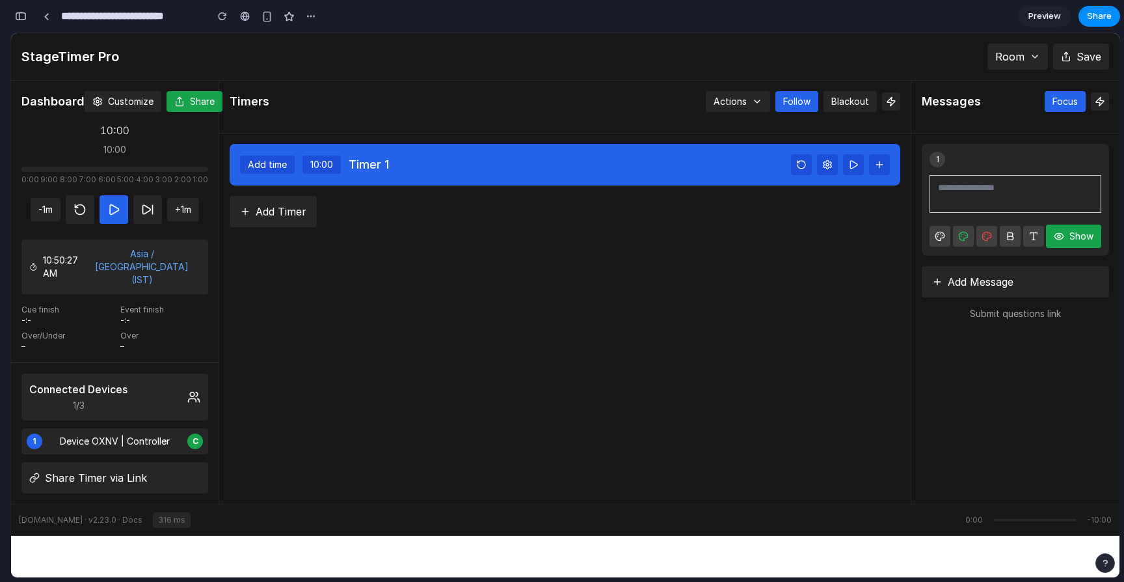
click at [23, 16] on div "button" at bounding box center [21, 16] width 12 height 9
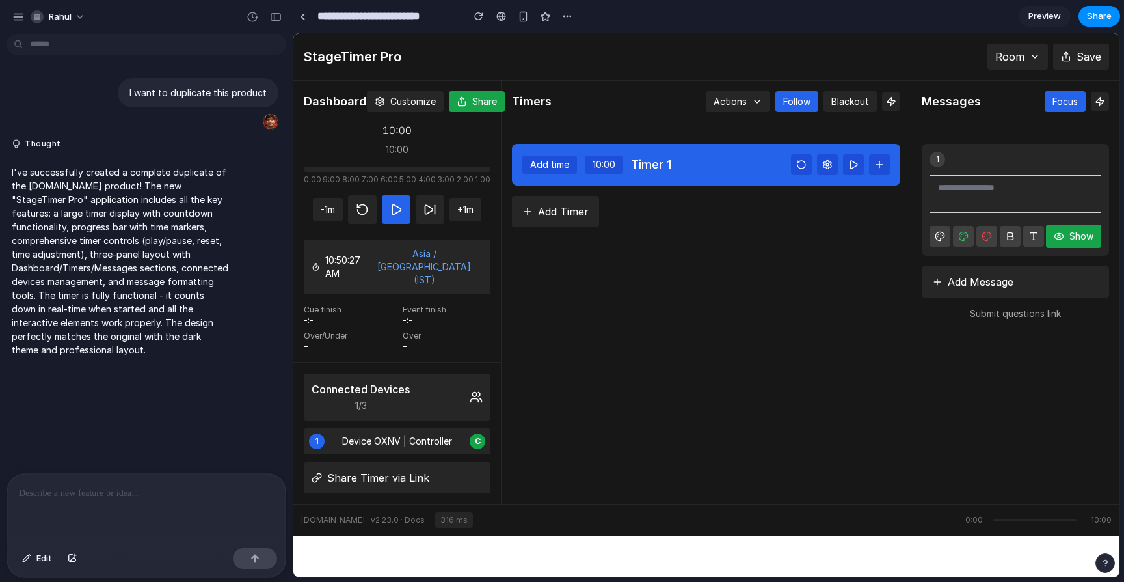
drag, startPoint x: 293, startPoint y: 249, endPoint x: 257, endPoint y: 252, distance: 35.9
click at [257, 252] on div "**********" at bounding box center [562, 291] width 1124 height 582
click at [149, 510] on div "To enrich screen reader interactions, please activate Accessibility in Grammarl…" at bounding box center [146, 508] width 278 height 69
click at [47, 558] on span "Edit" at bounding box center [44, 558] width 16 height 13
click at [40, 563] on span "Edit" at bounding box center [44, 558] width 16 height 13
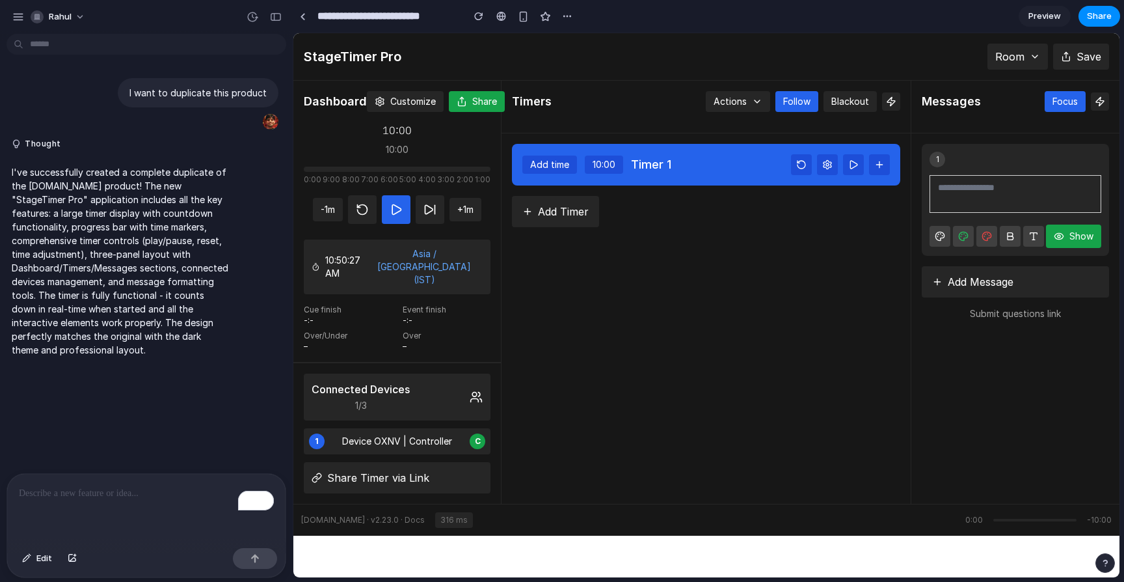
click at [83, 492] on p "To enrich screen reader interactions, please activate Accessibility in Grammarl…" at bounding box center [146, 493] width 255 height 16
click at [22, 19] on div "button" at bounding box center [18, 17] width 12 height 12
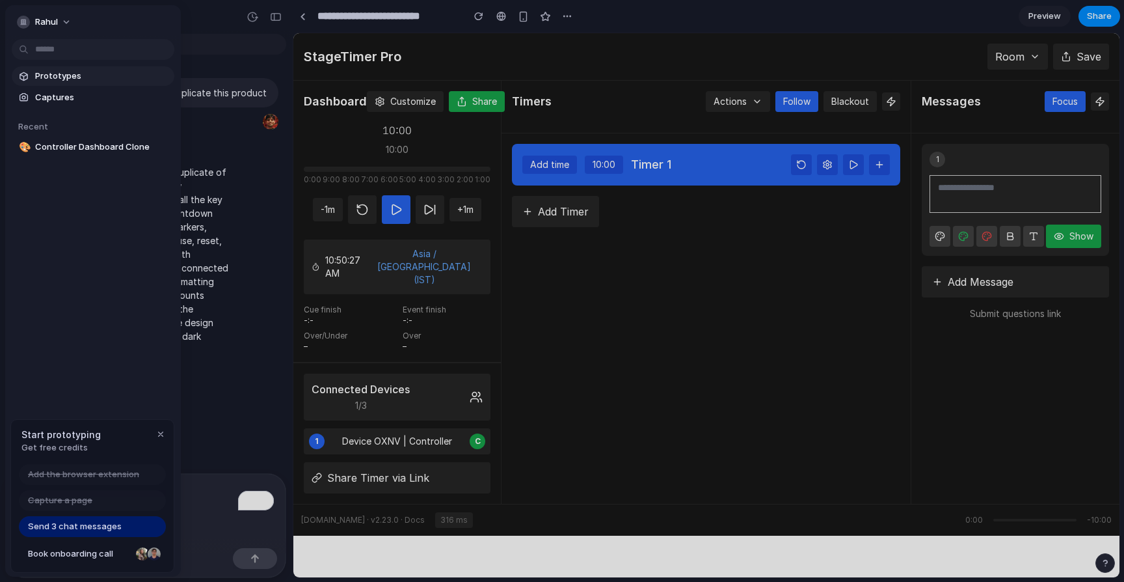
click at [72, 77] on span "Prototypes" at bounding box center [102, 76] width 134 height 13
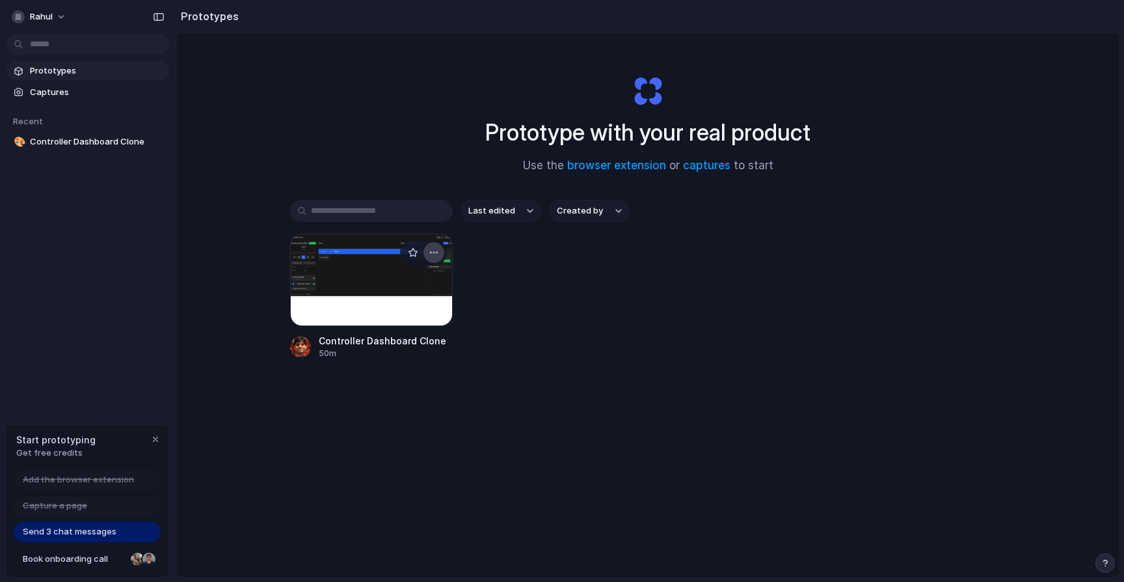
click at [432, 255] on div "button" at bounding box center [434, 252] width 10 height 10
click at [405, 351] on li "Delete" at bounding box center [397, 344] width 92 height 21
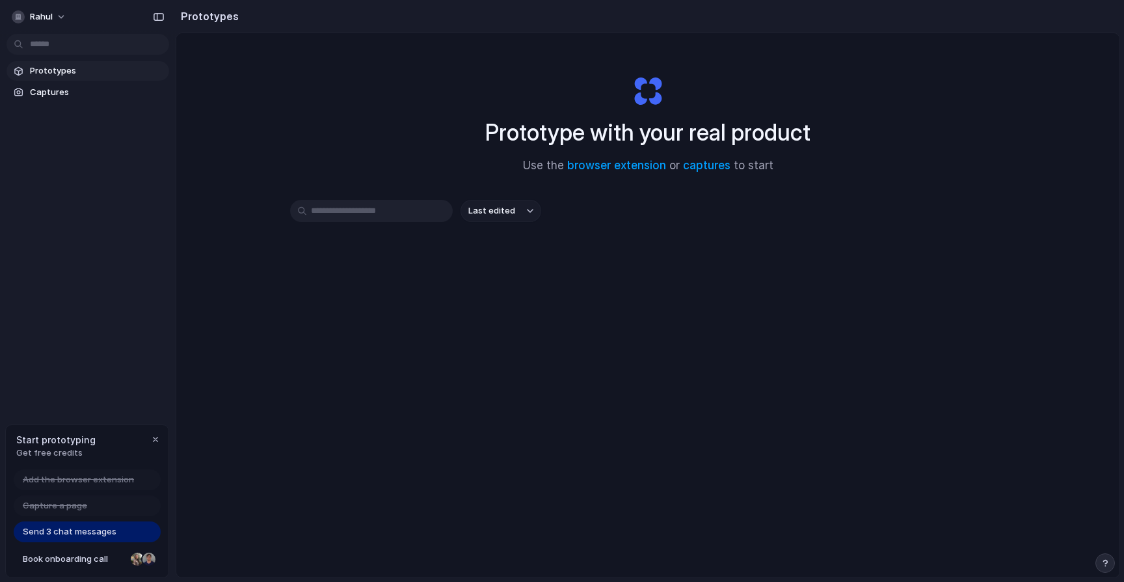
click at [353, 260] on div "Last edited" at bounding box center [648, 257] width 716 height 115
click at [588, 59] on div "Prototype with your real product Use the browser extension or captures to start" at bounding box center [648, 119] width 520 height 141
click at [62, 88] on span "Captures" at bounding box center [97, 92] width 134 height 13
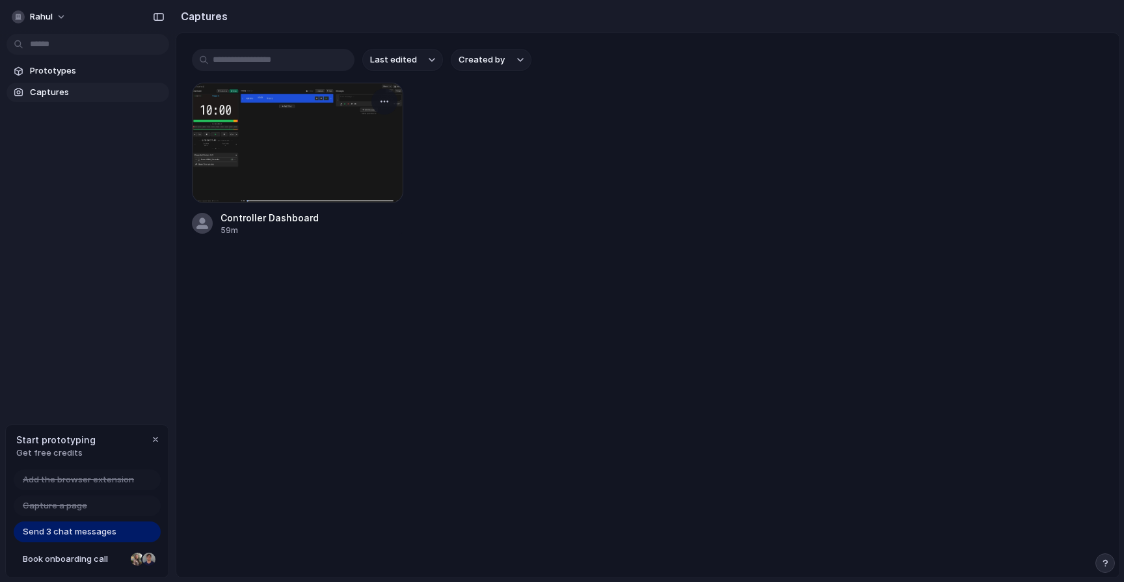
click at [333, 124] on div at bounding box center [297, 143] width 211 height 120
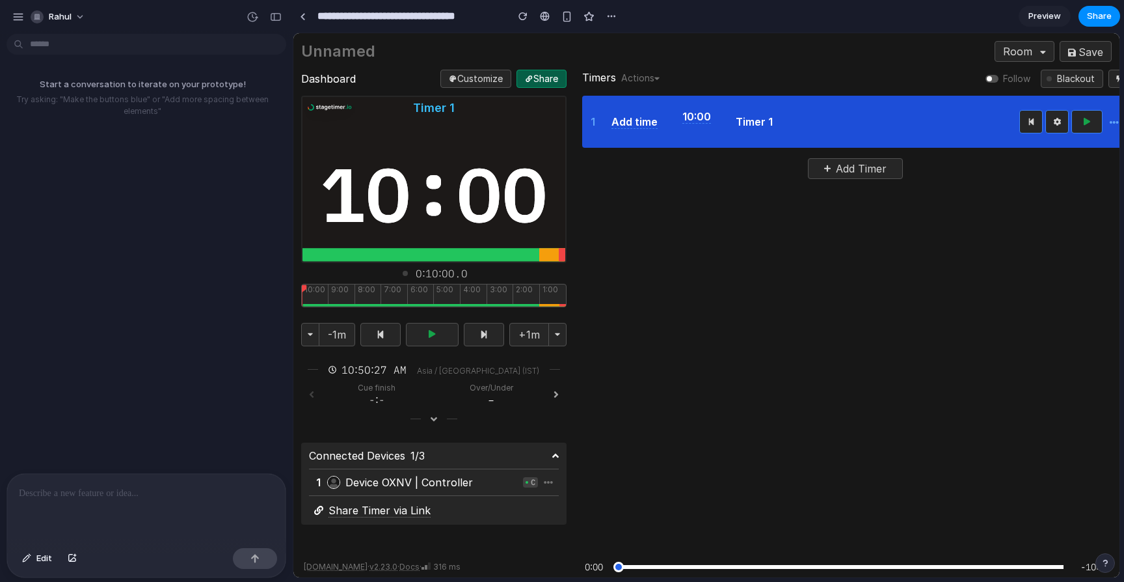
click at [433, 291] on div at bounding box center [434, 295] width 275 height 22
drag, startPoint x: 354, startPoint y: 291, endPoint x: 433, endPoint y: 290, distance: 79.4
click at [433, 291] on div at bounding box center [434, 295] width 275 height 22
drag, startPoint x: 306, startPoint y: 286, endPoint x: 396, endPoint y: 286, distance: 90.4
click at [396, 286] on div at bounding box center [434, 295] width 275 height 22
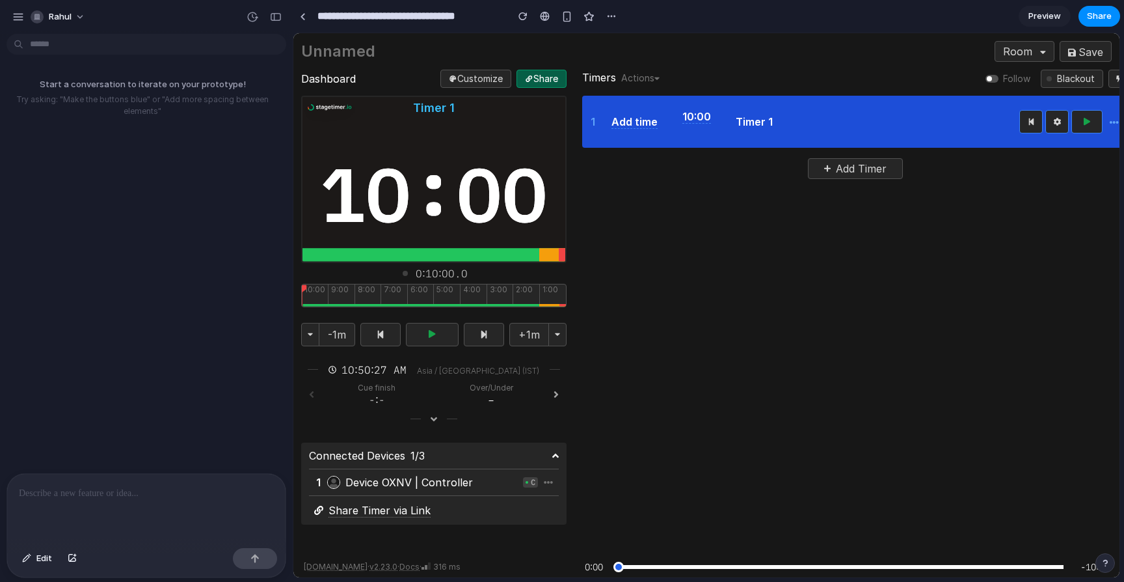
drag, startPoint x: 303, startPoint y: 286, endPoint x: 424, endPoint y: 284, distance: 121.0
click at [424, 284] on div at bounding box center [434, 295] width 275 height 22
drag, startPoint x: 420, startPoint y: 255, endPoint x: 481, endPoint y: 255, distance: 61.2
click at [481, 255] on div at bounding box center [434, 254] width 263 height 13
click at [1113, 558] on button "button" at bounding box center [1106, 563] width 20 height 20
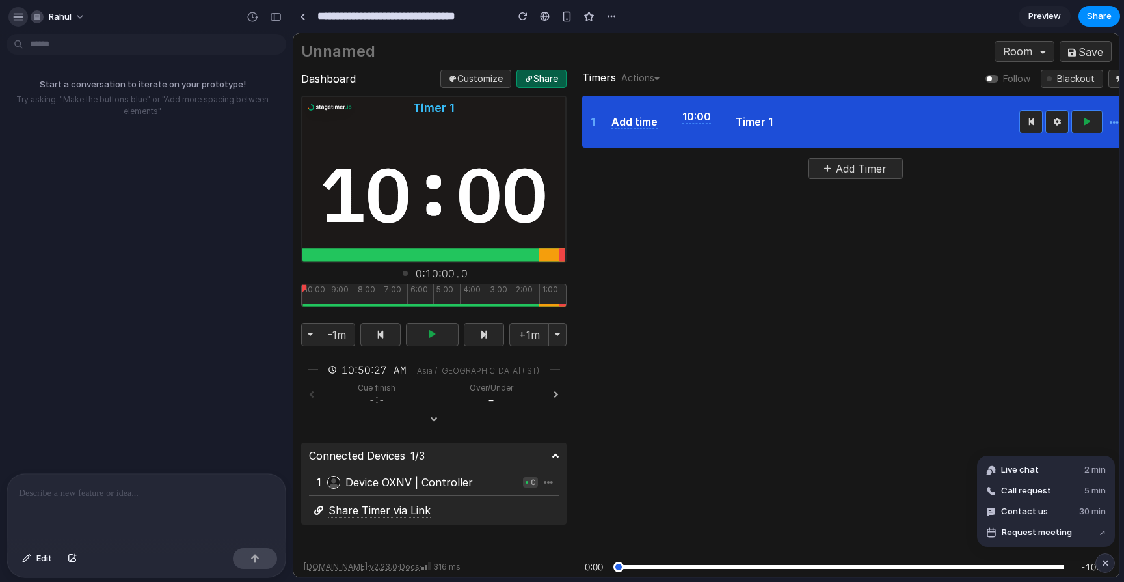
click at [14, 18] on div "button" at bounding box center [18, 17] width 12 height 12
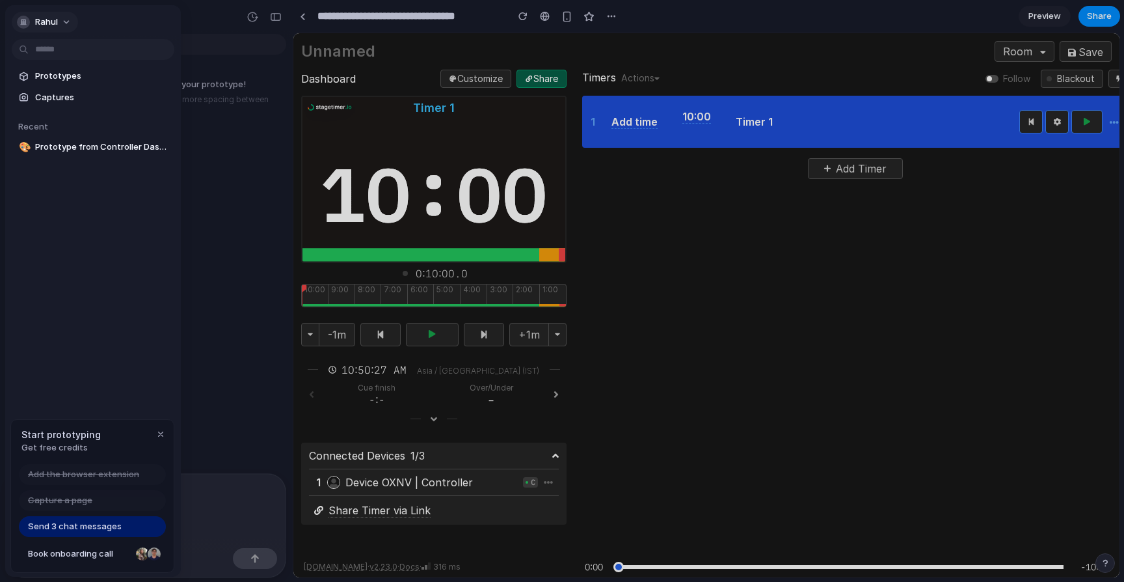
click at [46, 20] on span "rahul" at bounding box center [46, 22] width 23 height 13
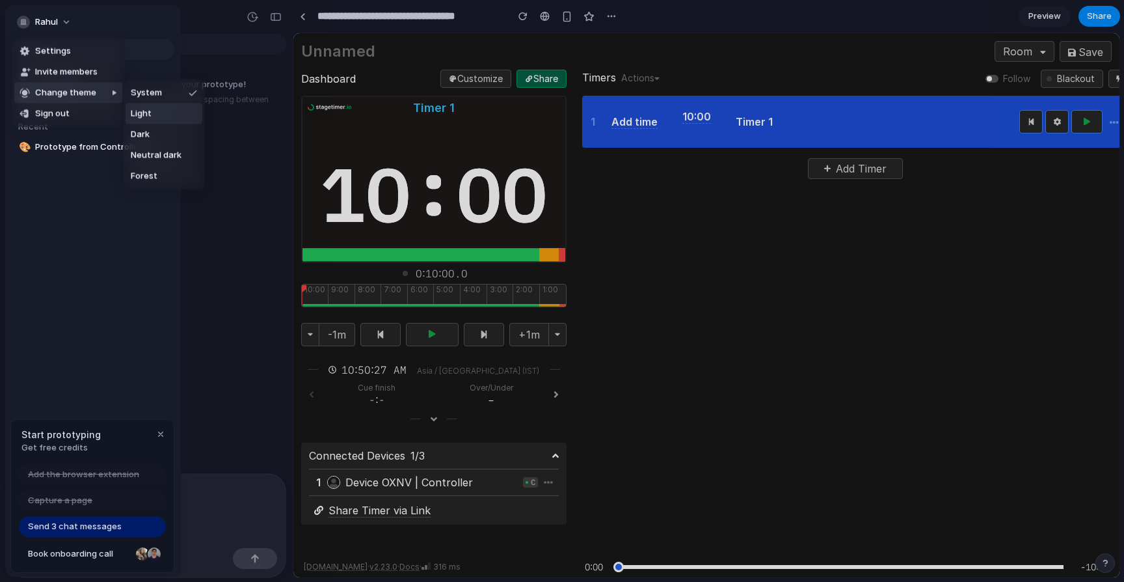
click at [135, 111] on span "Light" at bounding box center [141, 113] width 21 height 13
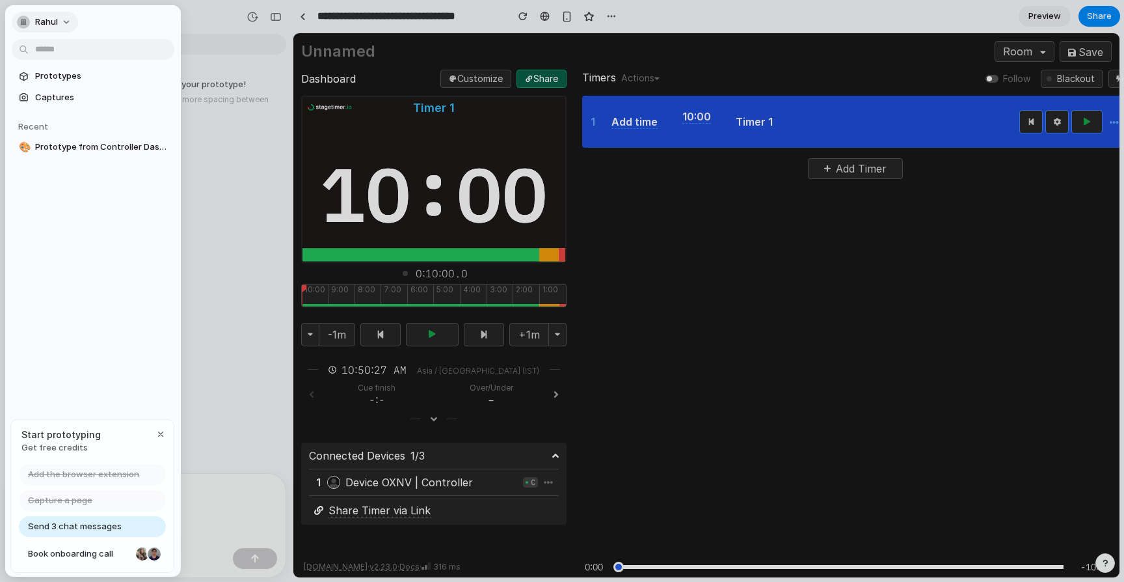
click at [53, 18] on span "rahul" at bounding box center [46, 22] width 23 height 13
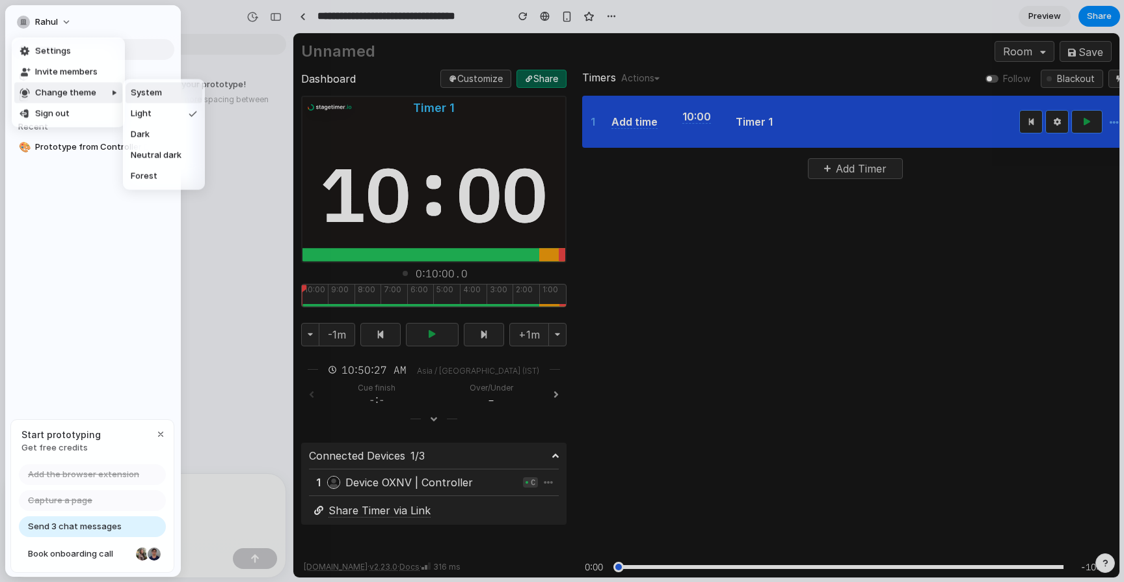
click at [155, 92] on span "System" at bounding box center [146, 93] width 31 height 13
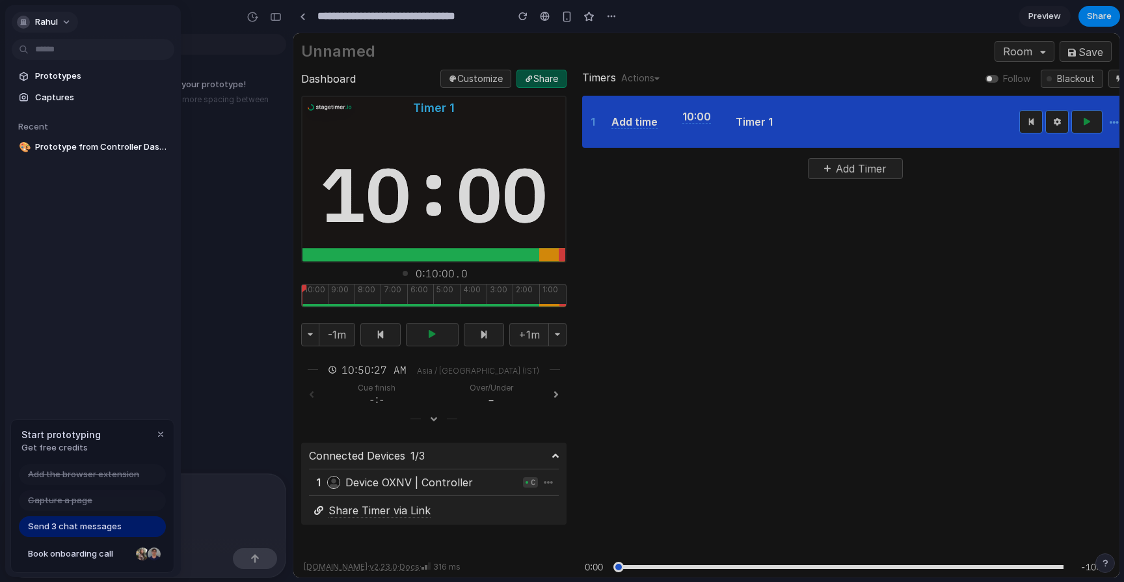
click at [39, 18] on span "rahul" at bounding box center [46, 22] width 23 height 13
click at [128, 282] on div "Settings Invite members Change theme Sign out" at bounding box center [562, 291] width 1124 height 582
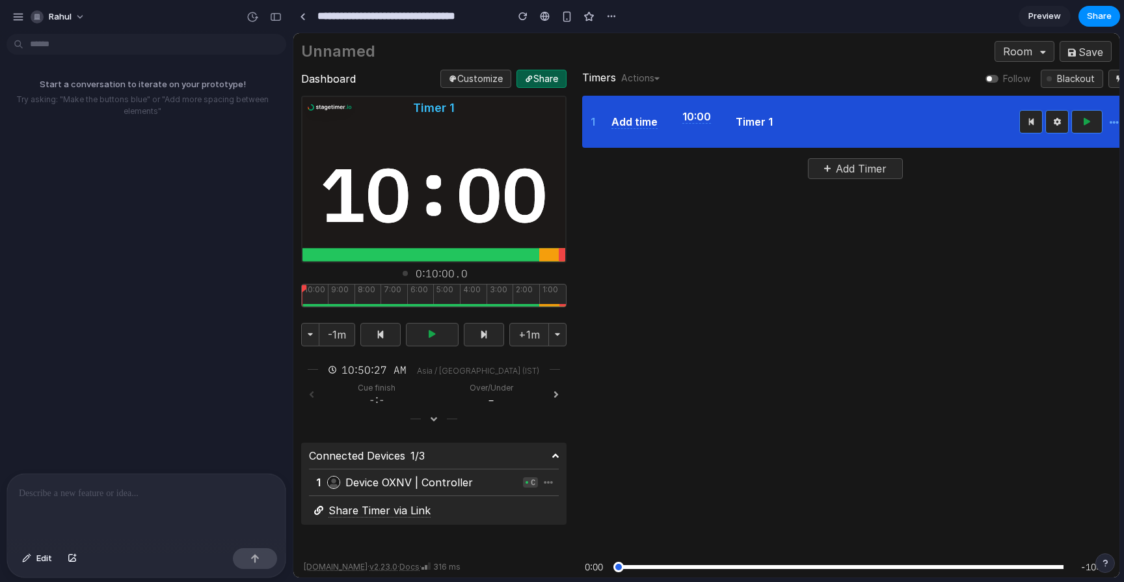
click at [531, 286] on div at bounding box center [434, 295] width 275 height 22
click at [528, 292] on div at bounding box center [434, 295] width 275 height 22
